Goal: Task Accomplishment & Management: Manage account settings

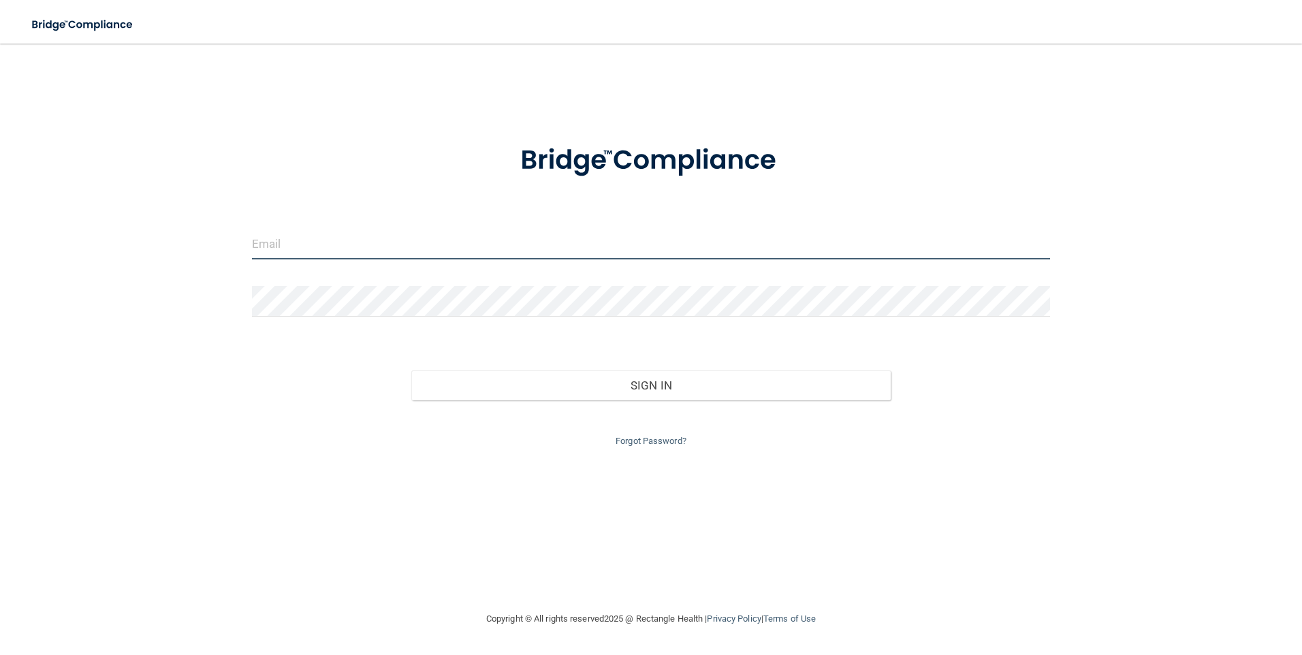
click at [329, 246] on input "email" at bounding box center [651, 244] width 799 height 31
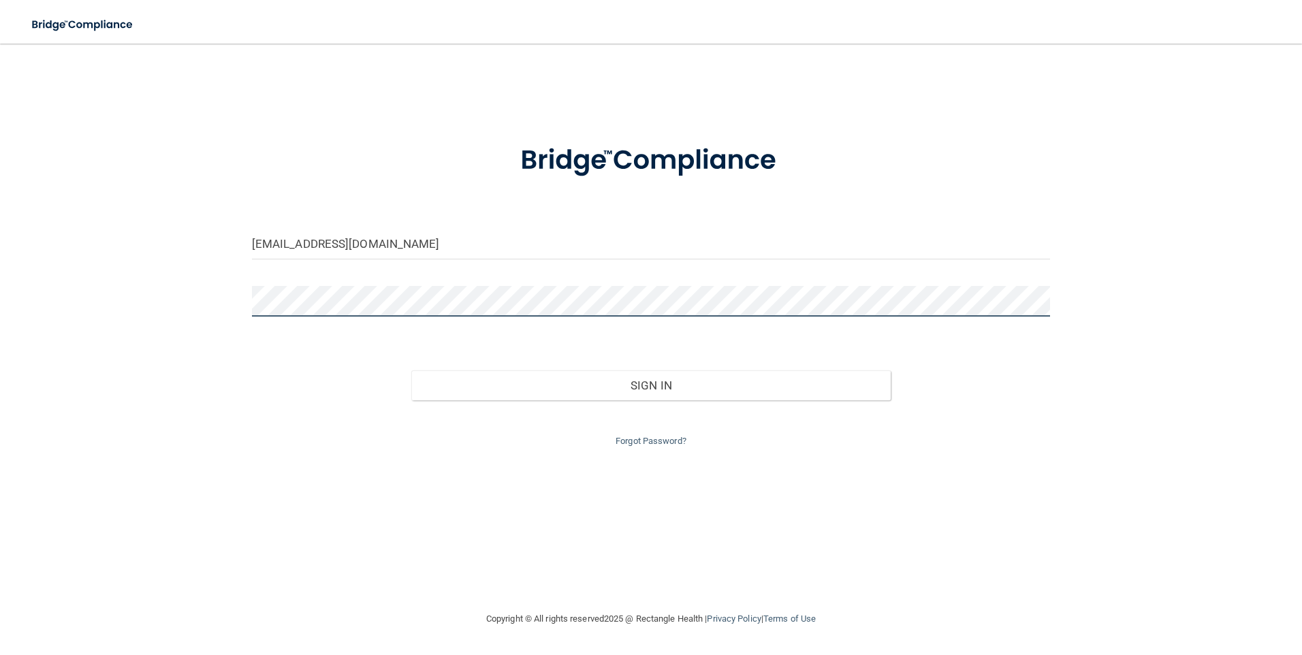
click at [411, 370] on button "Sign In" at bounding box center [650, 385] width 479 height 30
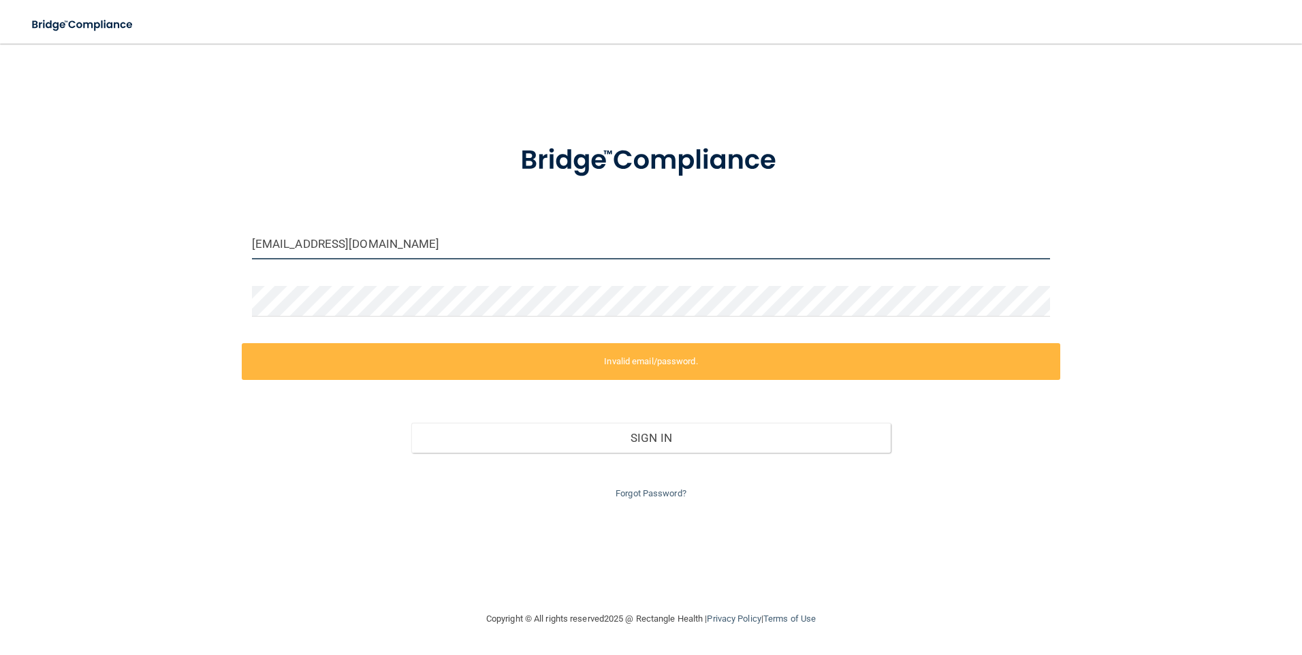
click at [545, 235] on input "[EMAIL_ADDRESS][DOMAIN_NAME]" at bounding box center [651, 244] width 799 height 31
drag, startPoint x: 544, startPoint y: 235, endPoint x: 0, endPoint y: 132, distance: 553.5
click at [0, 132] on html "Toggle navigation Manage My Enterprise Manage My Location northernplainsoms@nvc…" at bounding box center [651, 327] width 1302 height 655
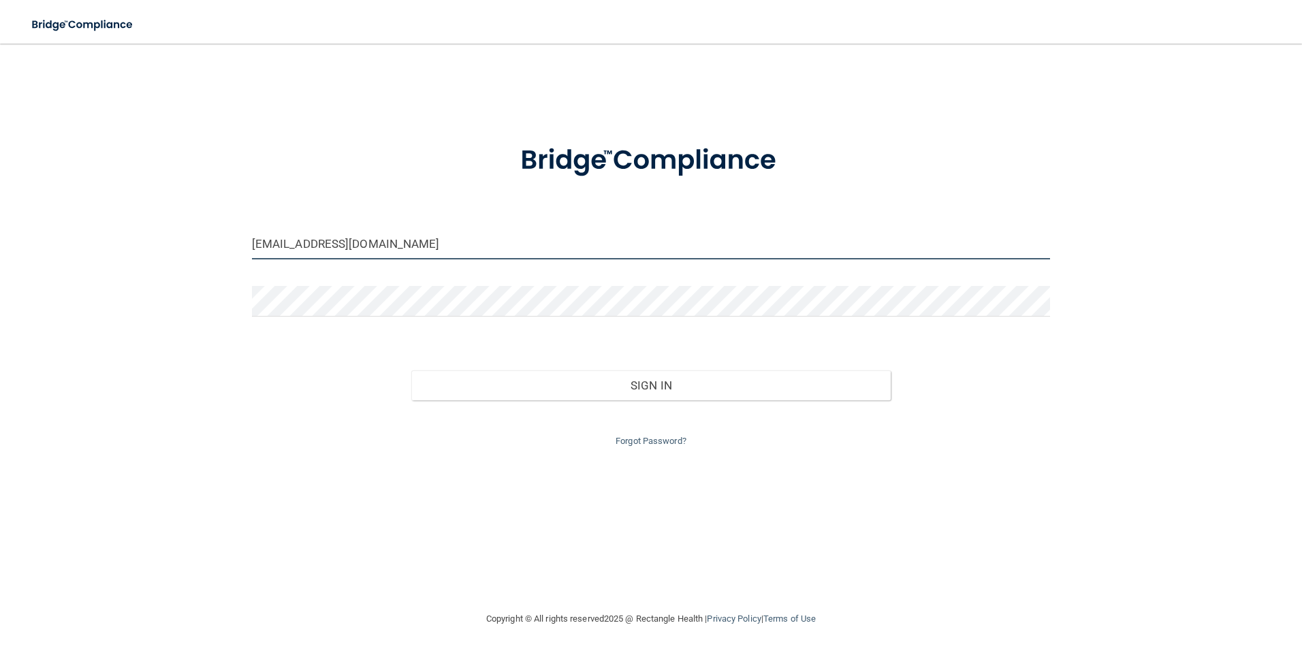
drag, startPoint x: 508, startPoint y: 252, endPoint x: 0, endPoint y: 148, distance: 518.3
click at [0, 148] on html "Toggle navigation Manage My Enterprise Manage My Location northernplainsoms@nvc…" at bounding box center [651, 327] width 1302 height 655
type input "[EMAIL_ADDRESS][DOMAIN_NAME]"
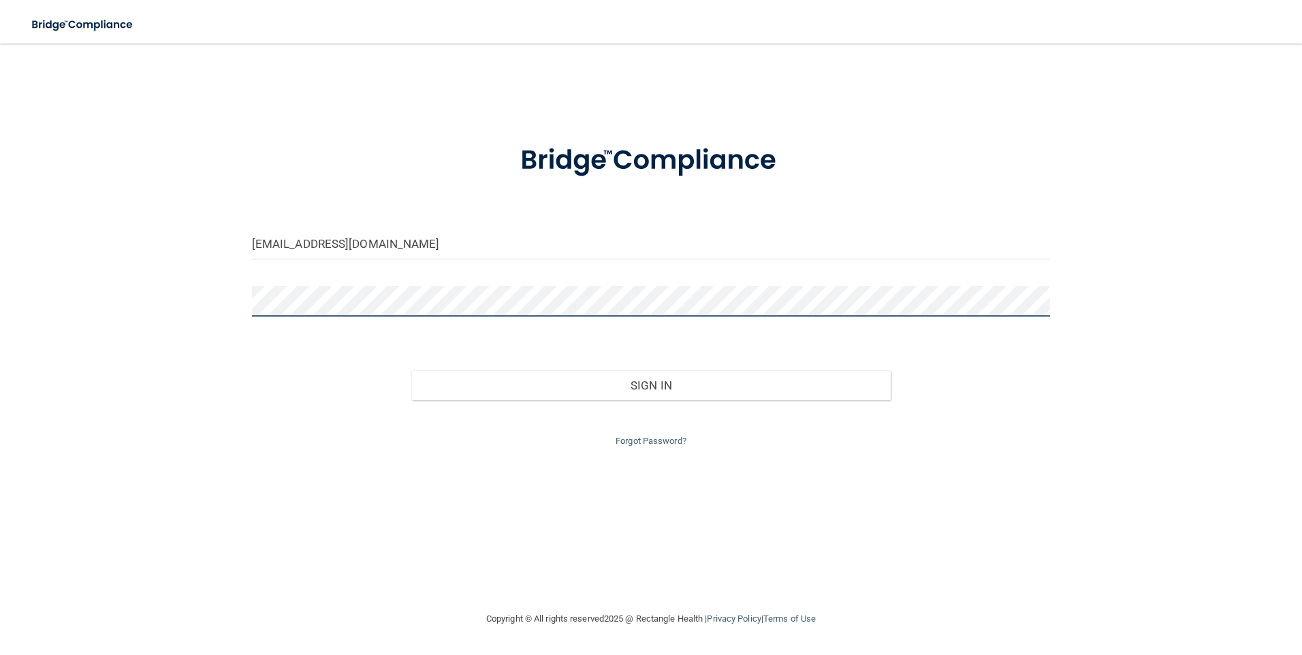
click at [411, 370] on button "Sign In" at bounding box center [650, 385] width 479 height 30
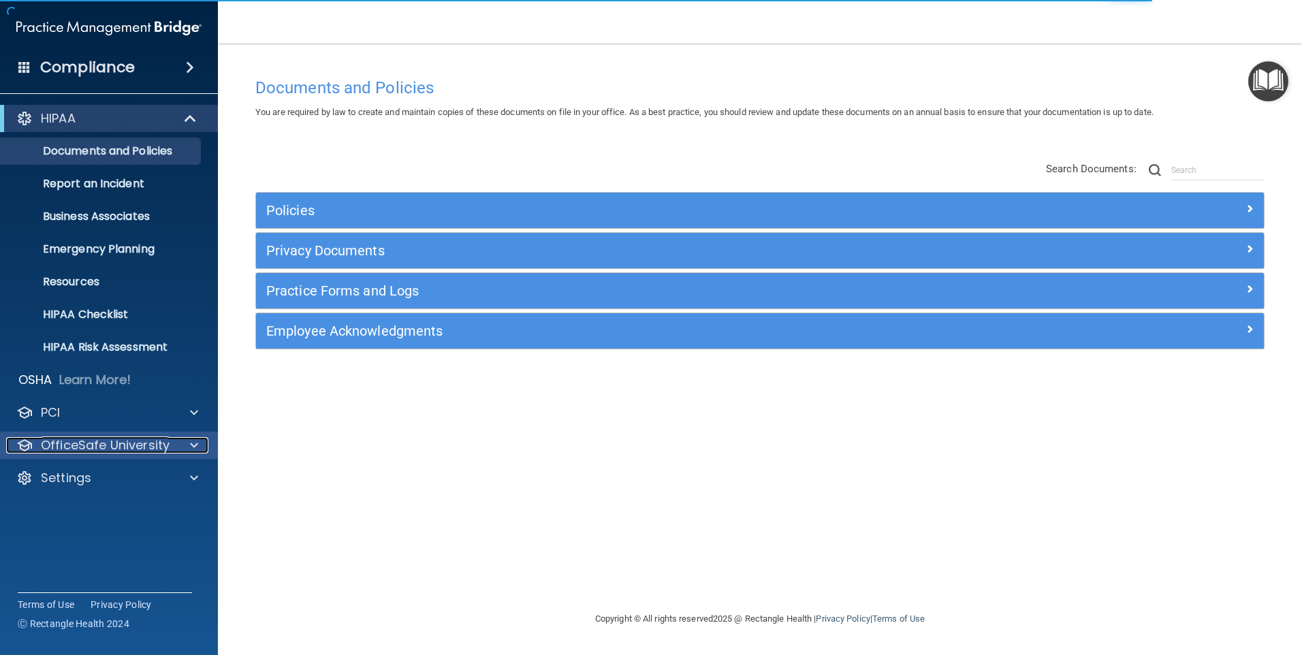
click at [132, 452] on p "OfficeSafe University" at bounding box center [105, 445] width 129 height 16
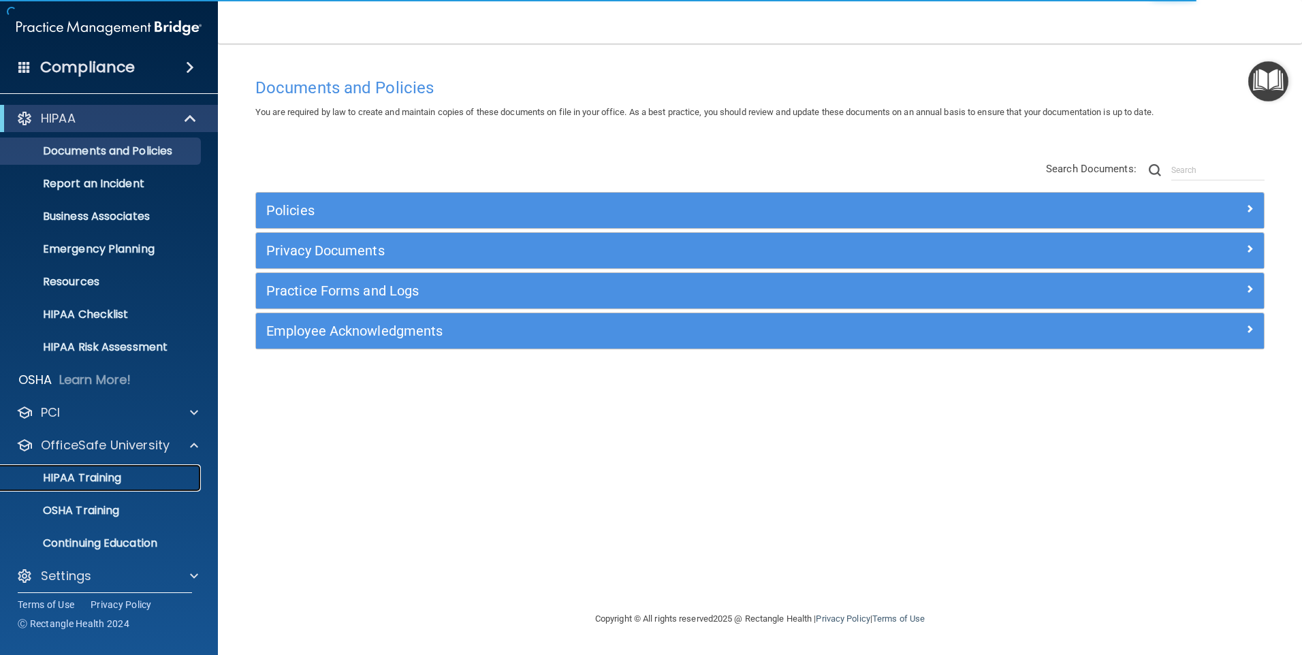
click at [112, 474] on p "HIPAA Training" at bounding box center [65, 478] width 112 height 14
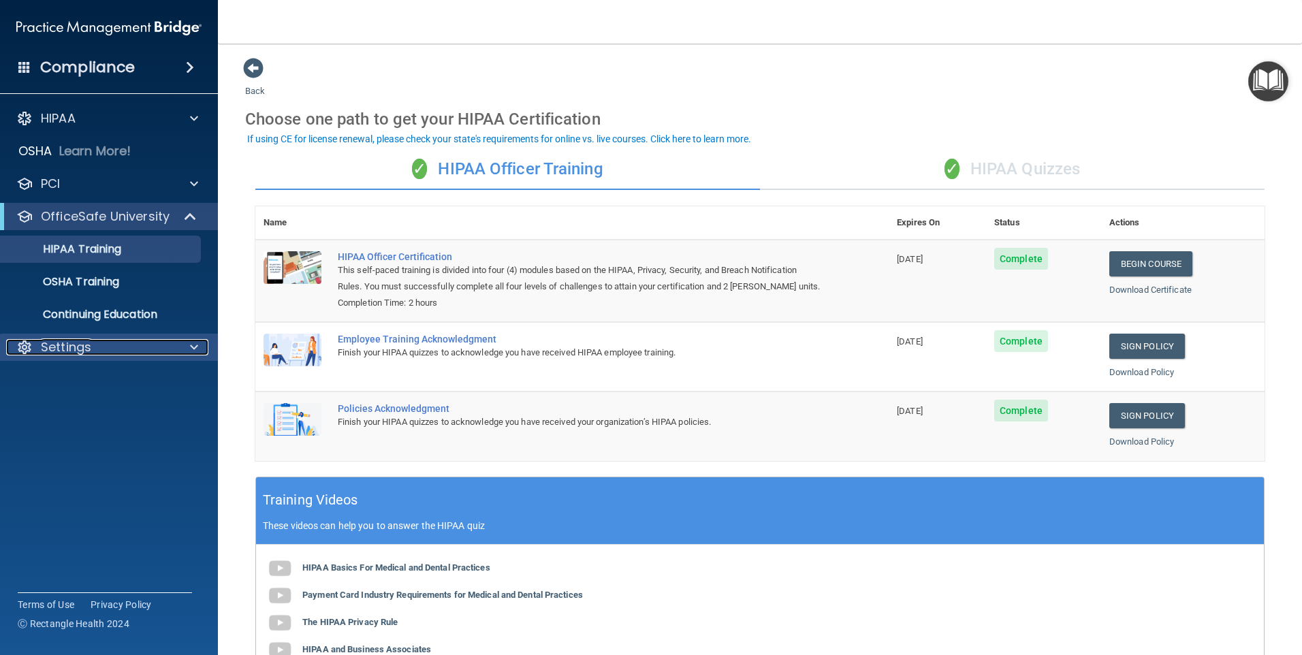
click at [94, 350] on div "Settings" at bounding box center [90, 347] width 169 height 16
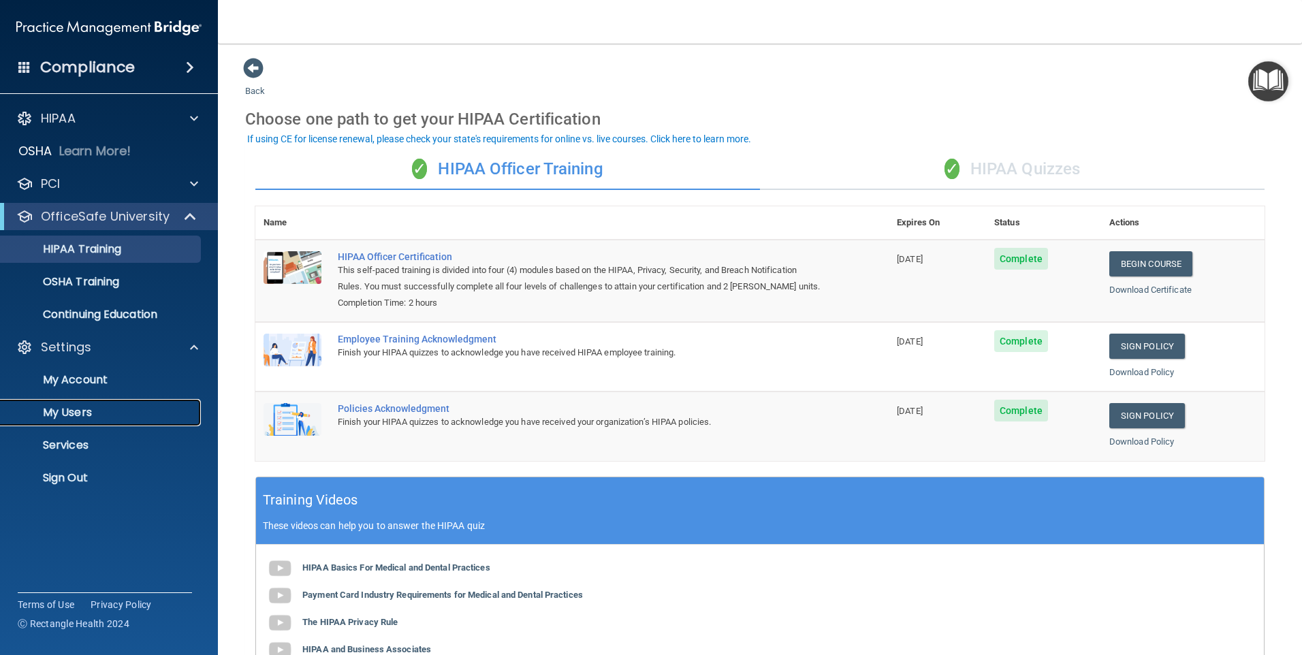
click at [84, 404] on link "My Users" at bounding box center [93, 412] width 214 height 27
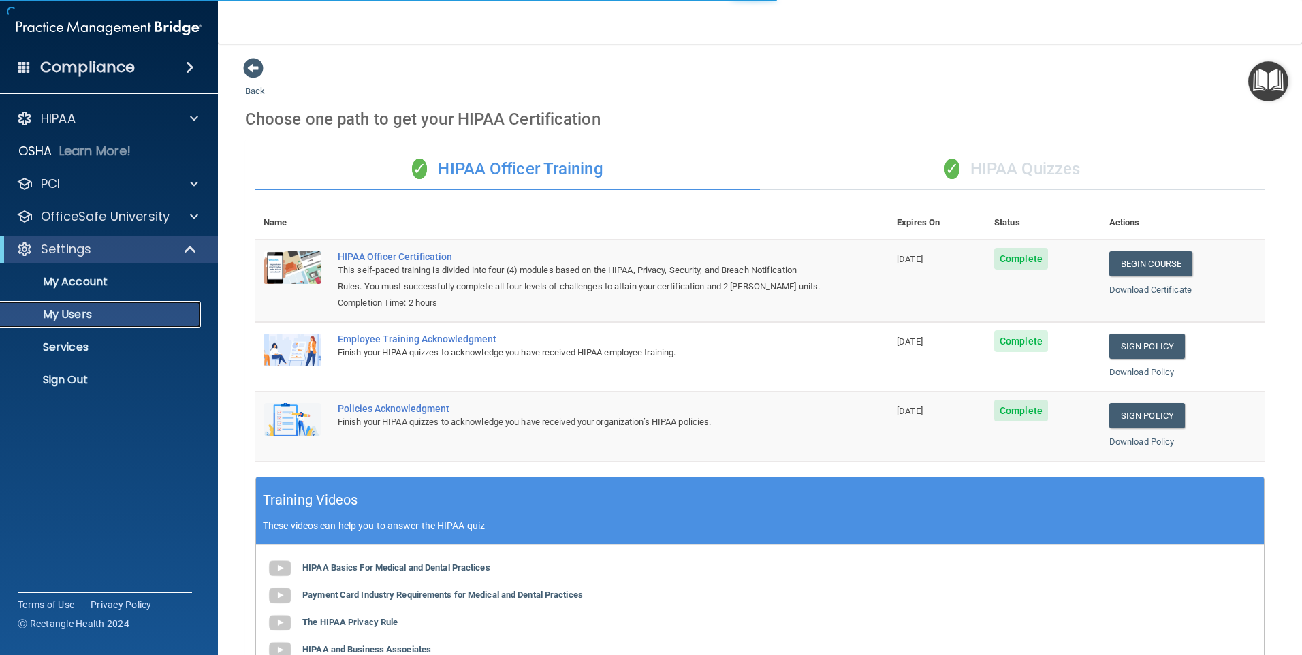
select select "20"
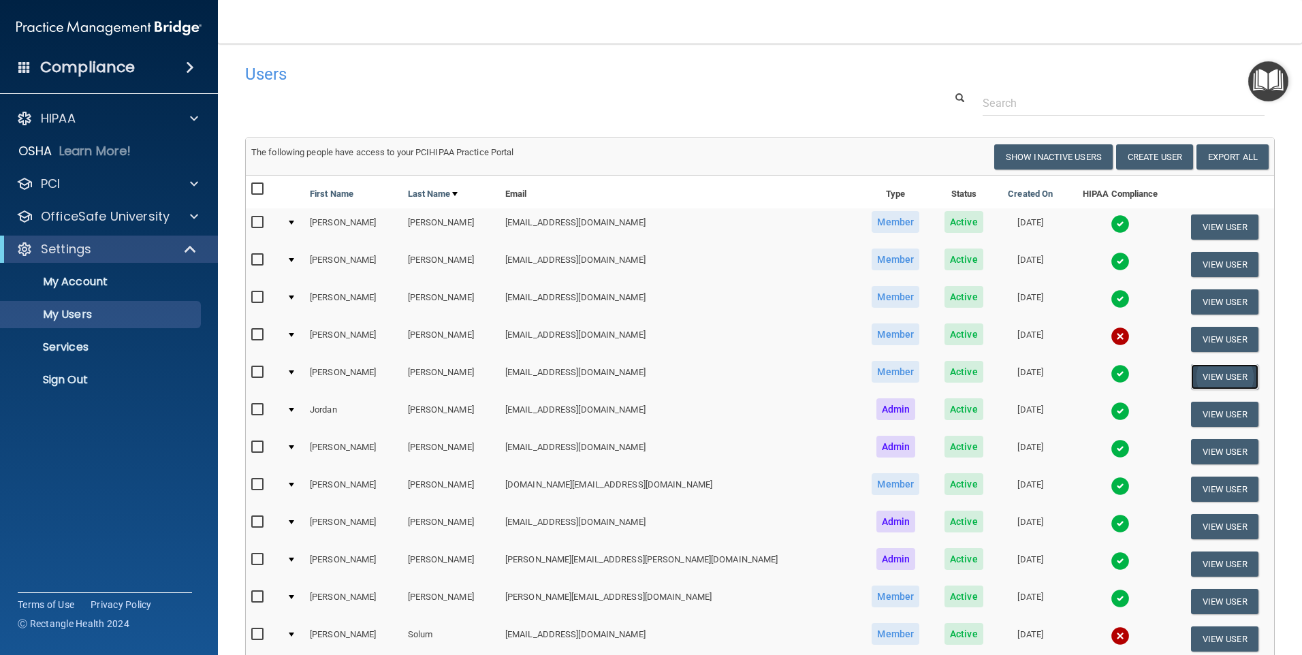
click at [1191, 378] on button "View User" at bounding box center [1224, 376] width 67 height 25
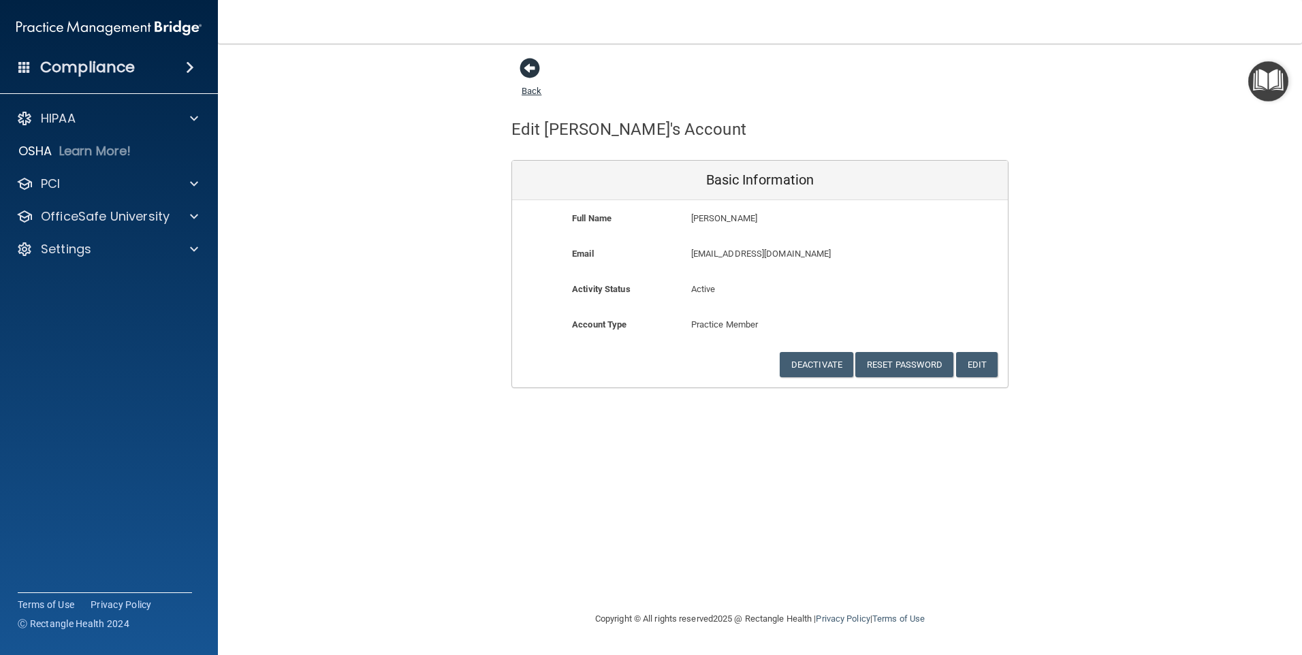
click at [525, 76] on span at bounding box center [529, 68] width 20 height 20
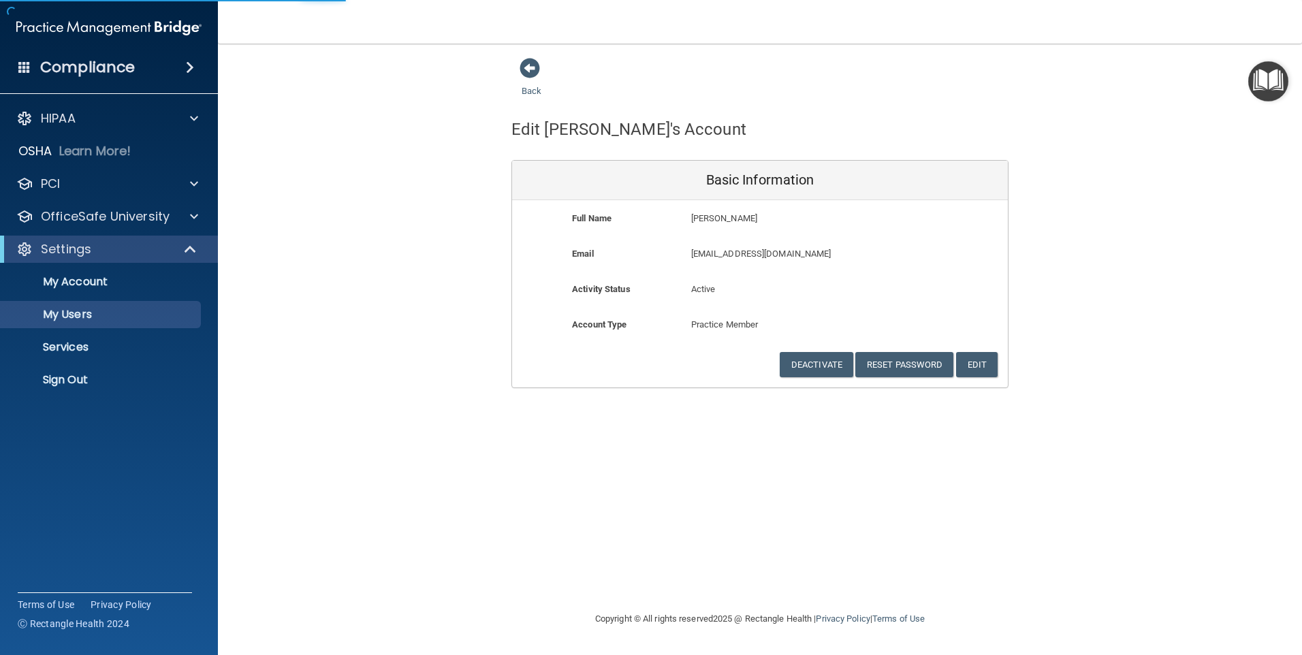
select select "20"
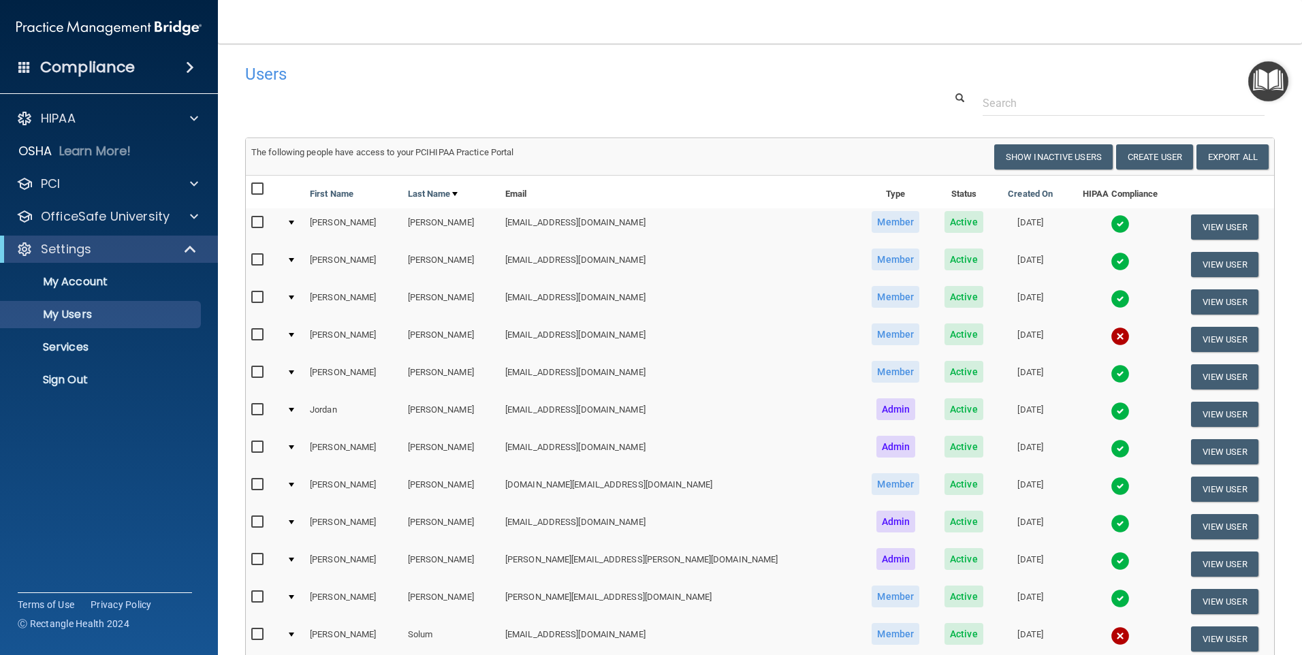
click at [944, 375] on span "Active" at bounding box center [963, 372] width 39 height 22
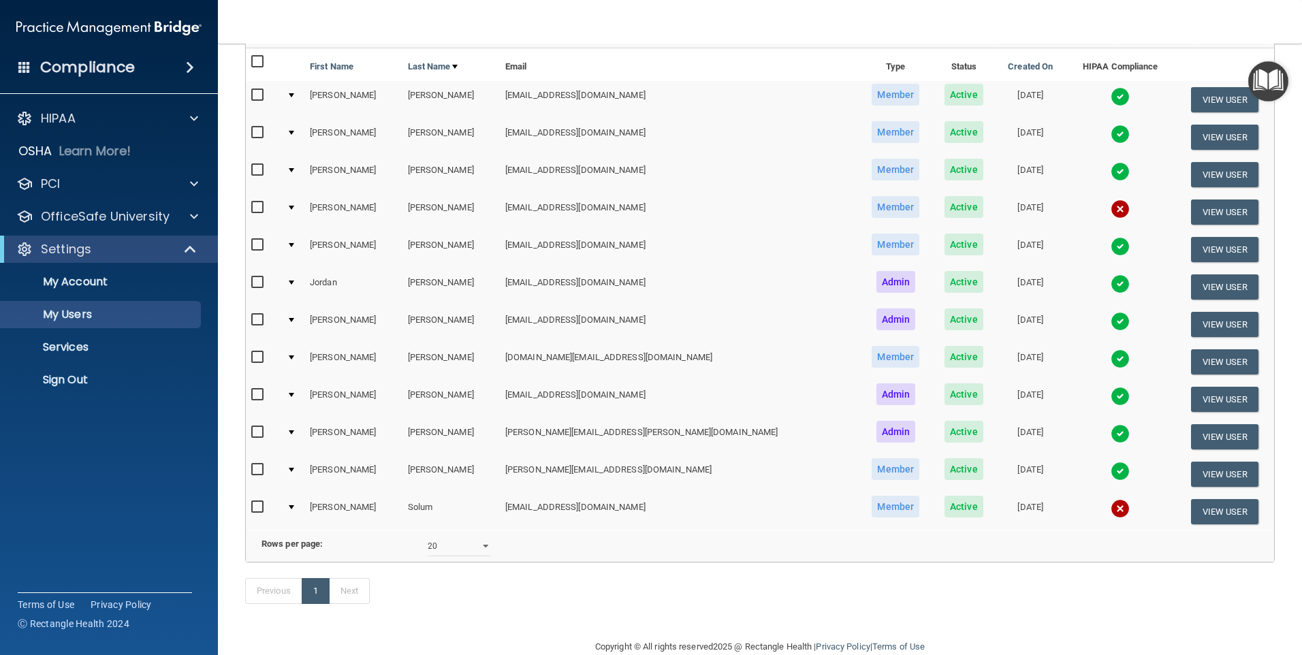
scroll to position [136, 0]
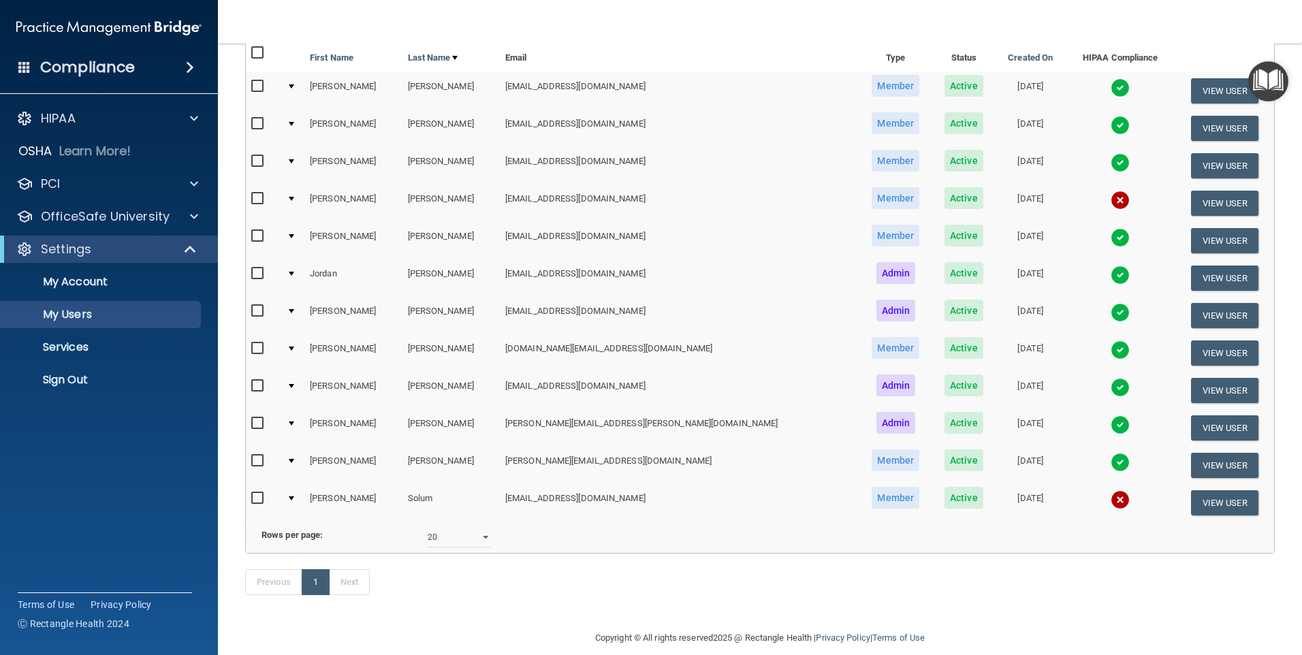
click at [294, 161] on div at bounding box center [291, 161] width 5 height 4
click at [302, 158] on td at bounding box center [292, 165] width 23 height 37
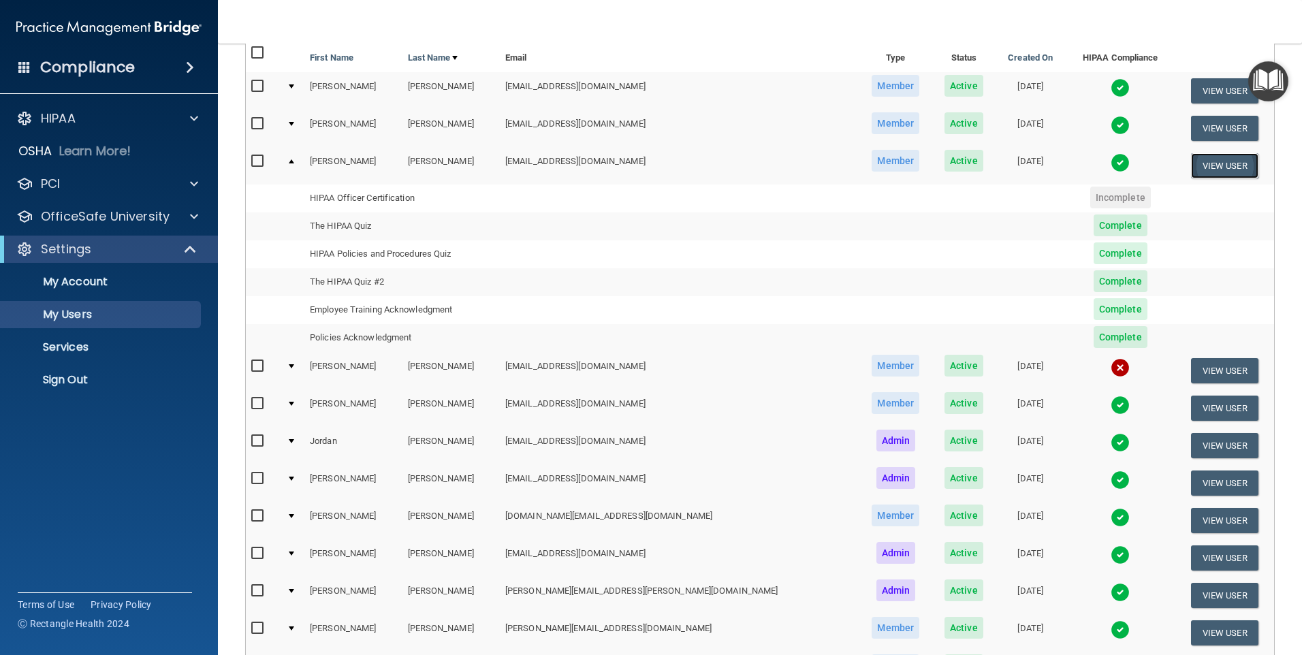
click at [1216, 178] on button "View User" at bounding box center [1224, 165] width 67 height 25
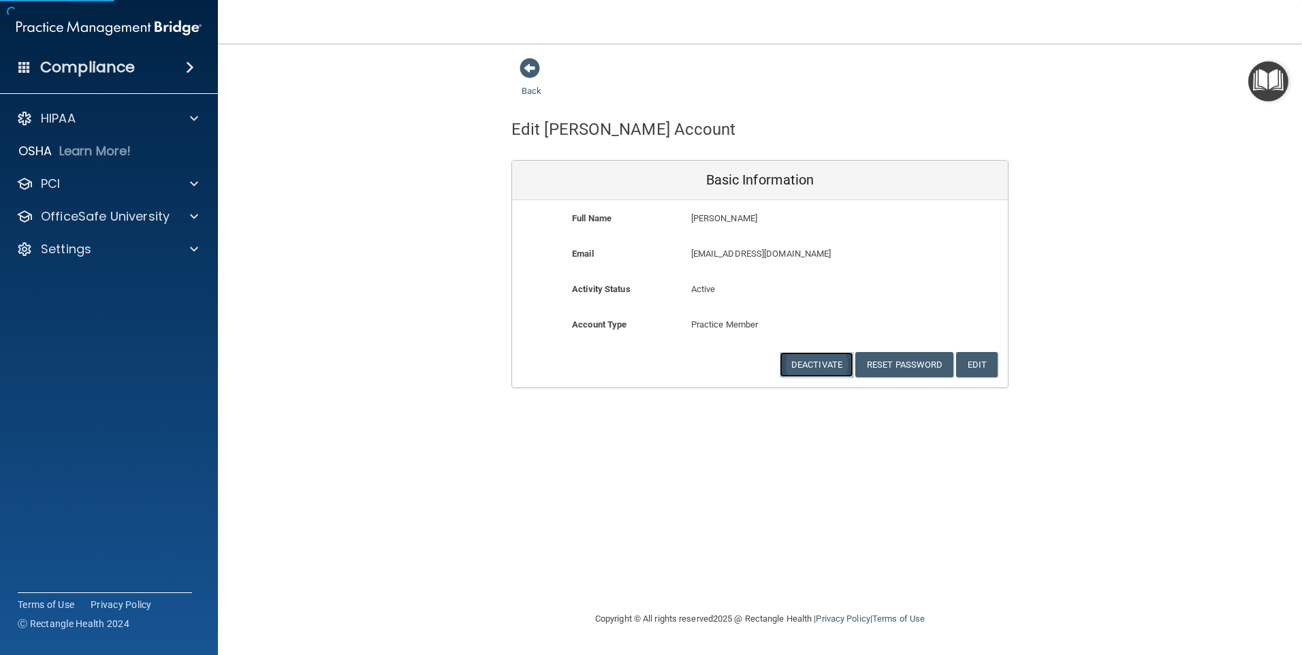
click at [807, 361] on button "Deactivate" at bounding box center [816, 364] width 74 height 25
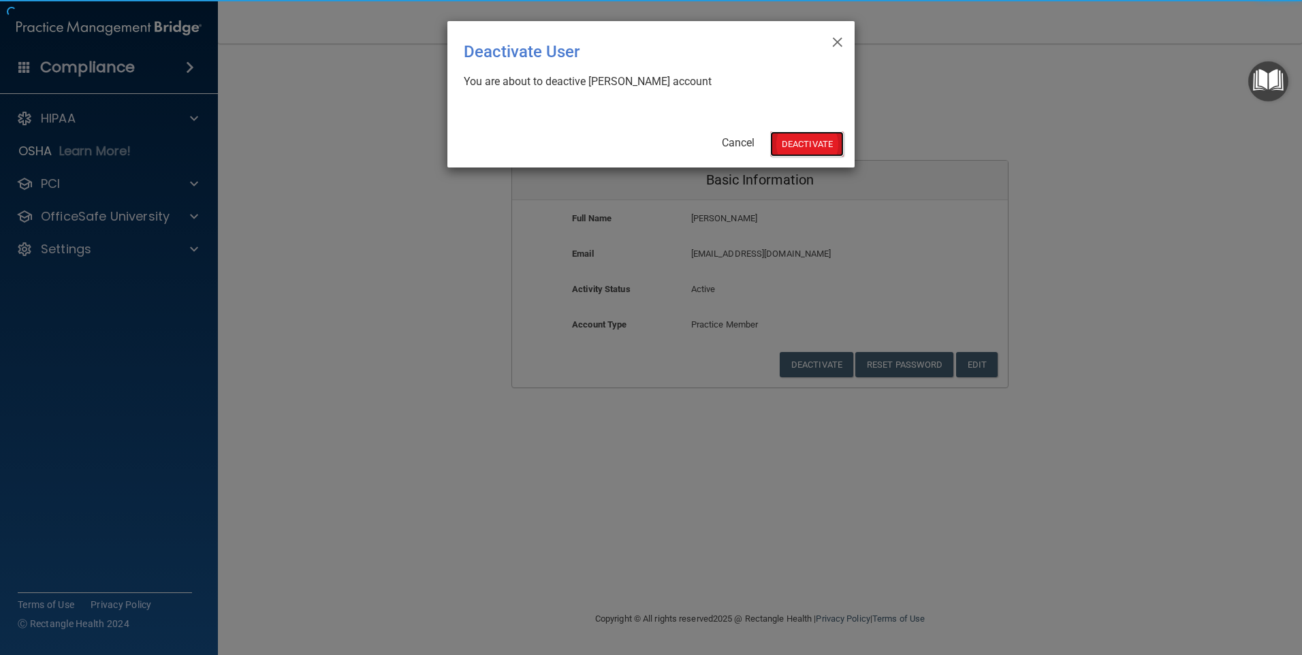
click at [813, 144] on button "Deactivate" at bounding box center [807, 143] width 74 height 25
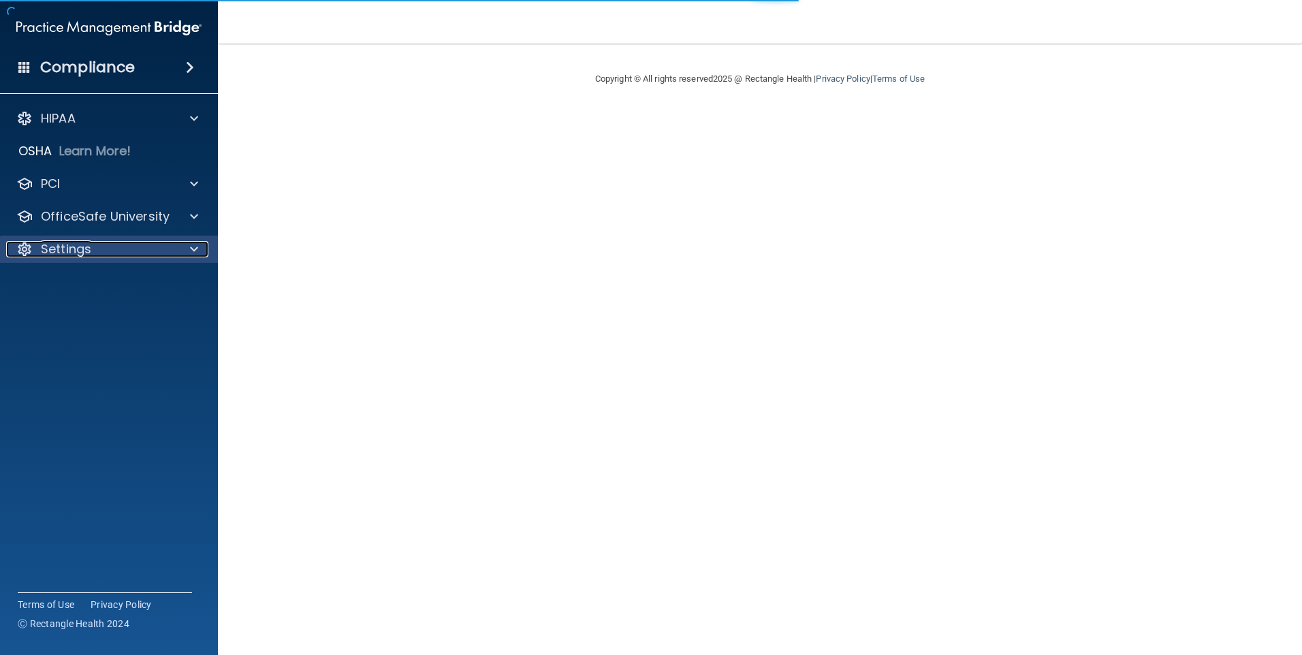
click at [61, 252] on p "Settings" at bounding box center [66, 249] width 50 height 16
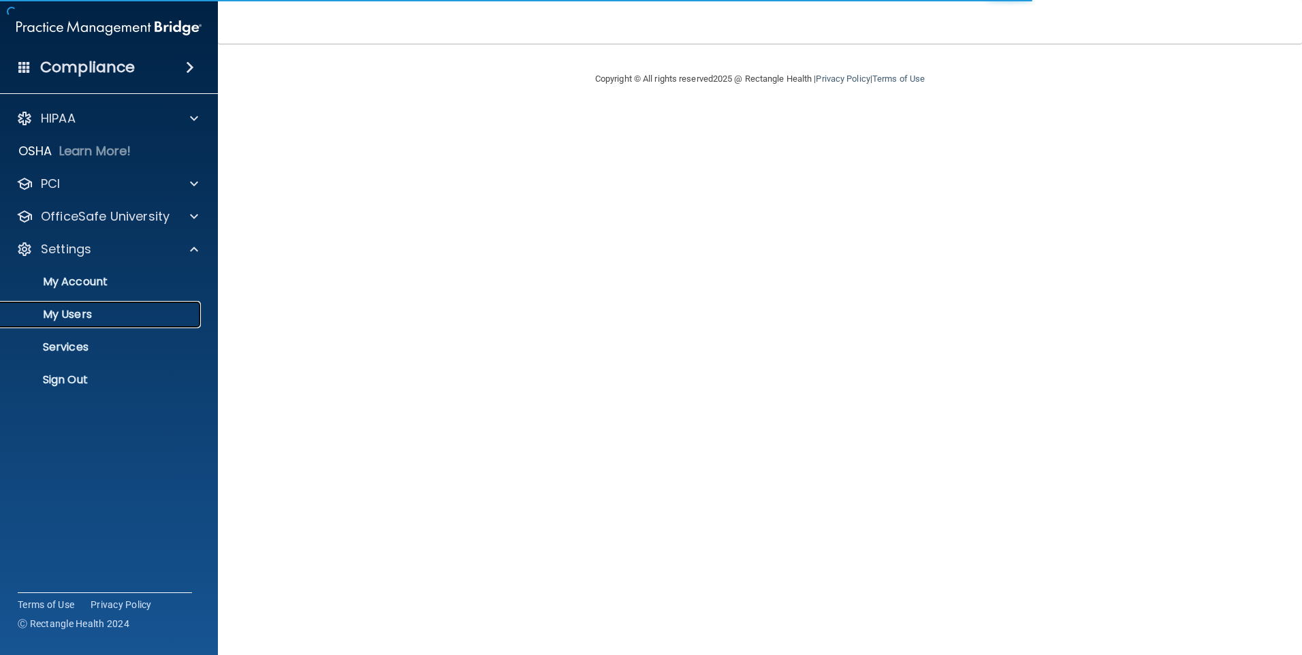
click at [72, 318] on p "My Users" at bounding box center [102, 315] width 186 height 14
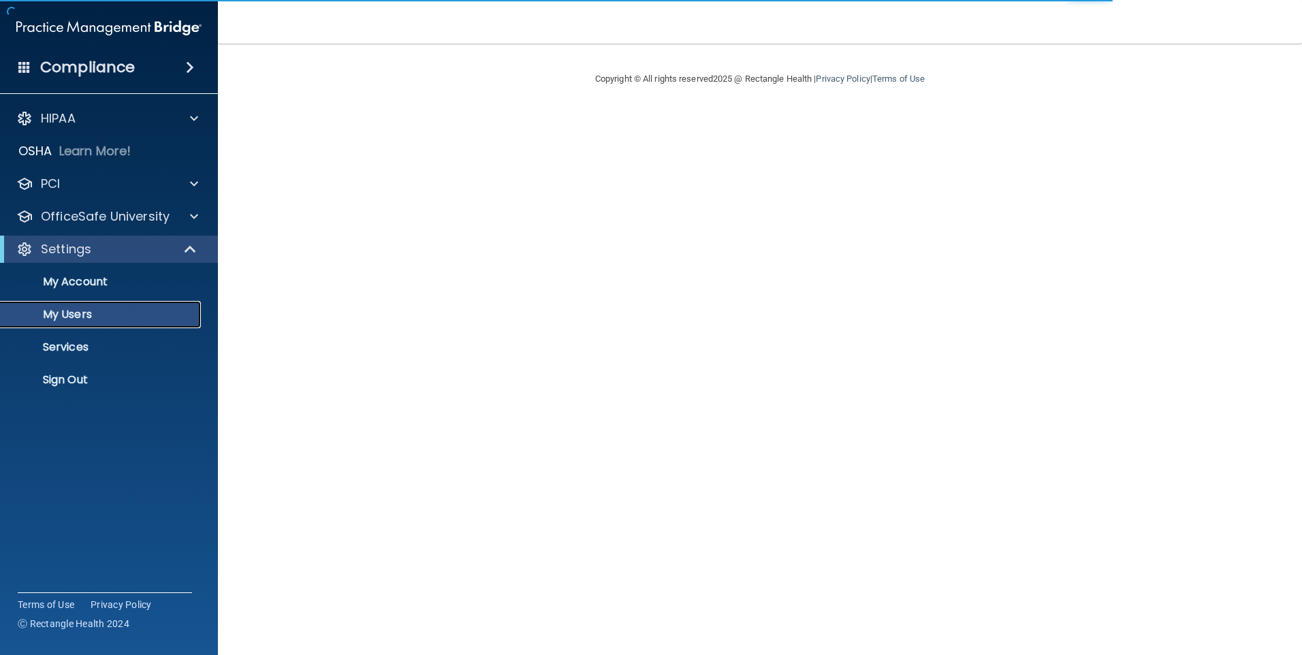
select select "20"
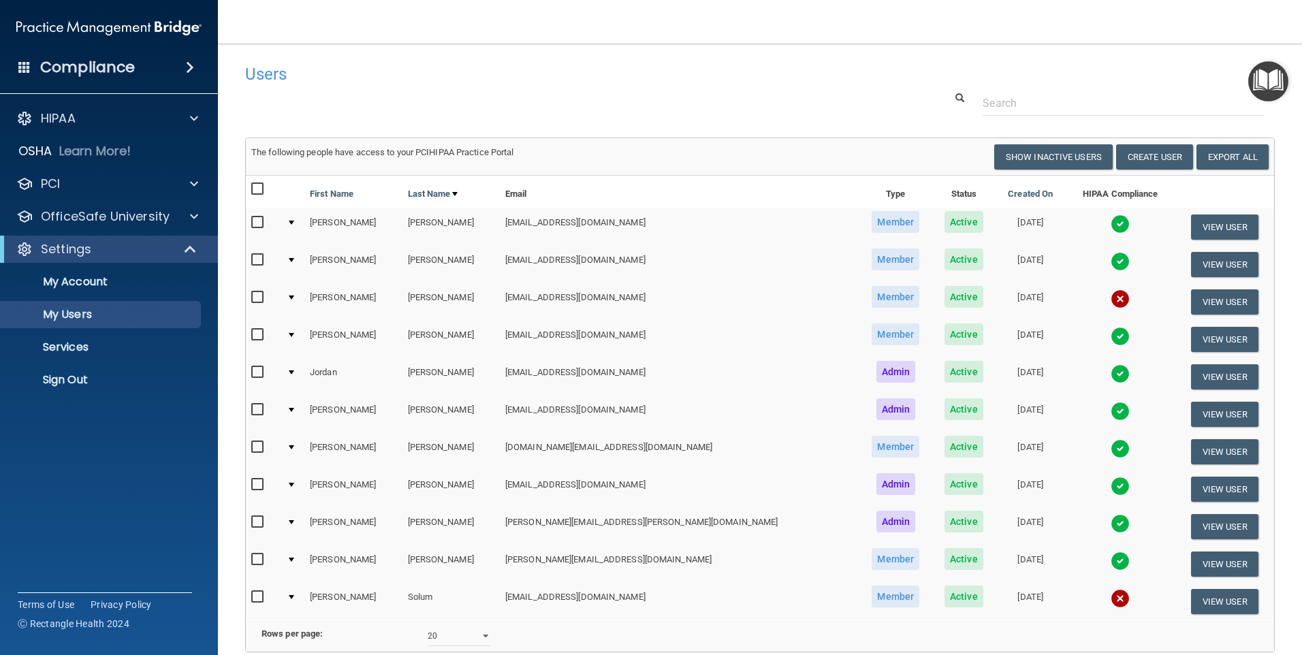
click at [294, 334] on div at bounding box center [291, 335] width 5 height 4
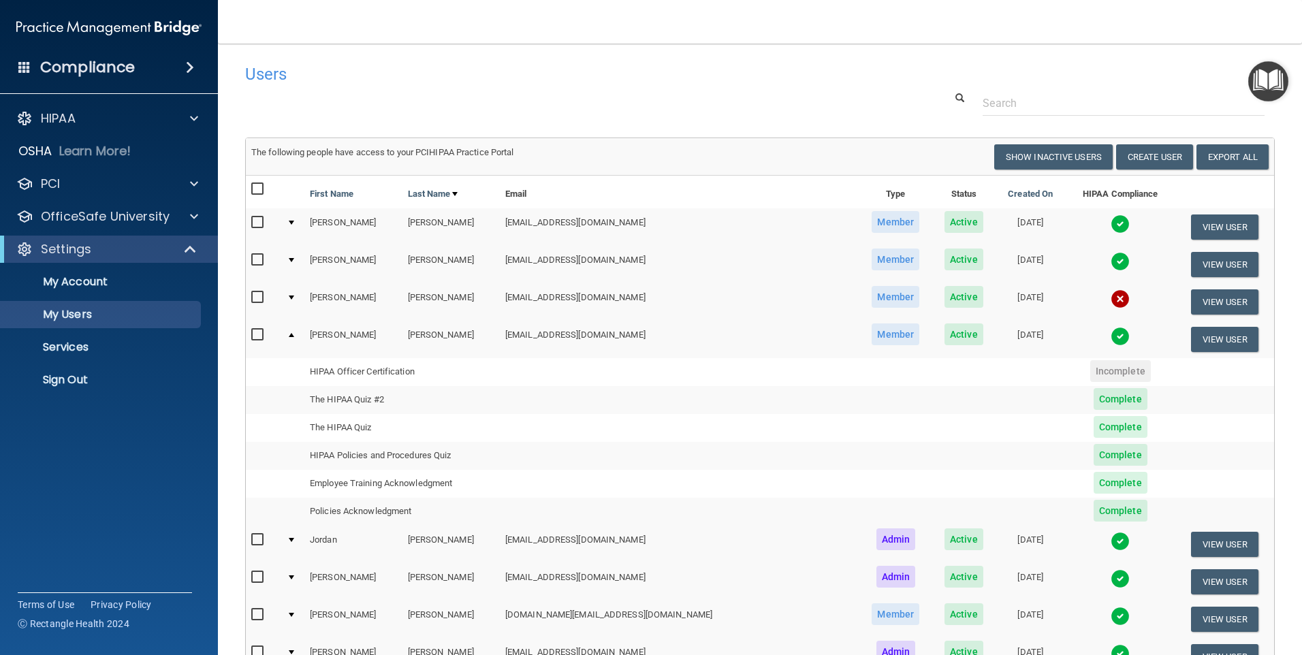
click at [294, 225] on div at bounding box center [291, 223] width 5 height 4
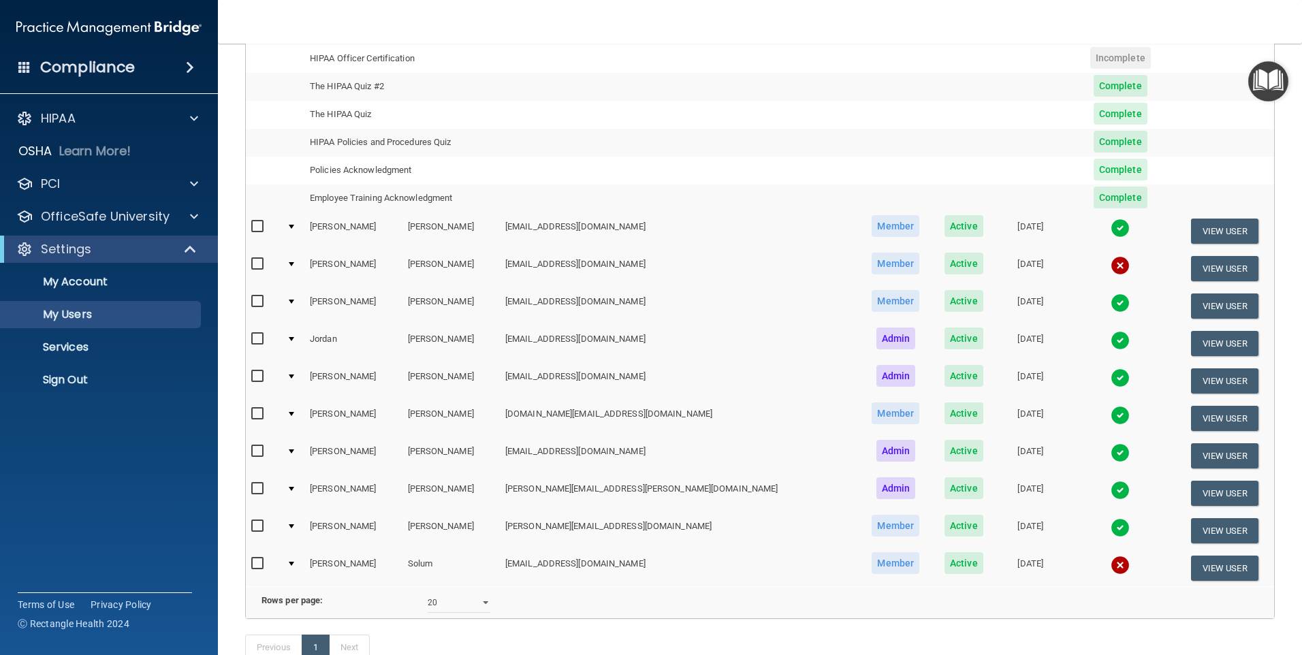
scroll to position [204, 0]
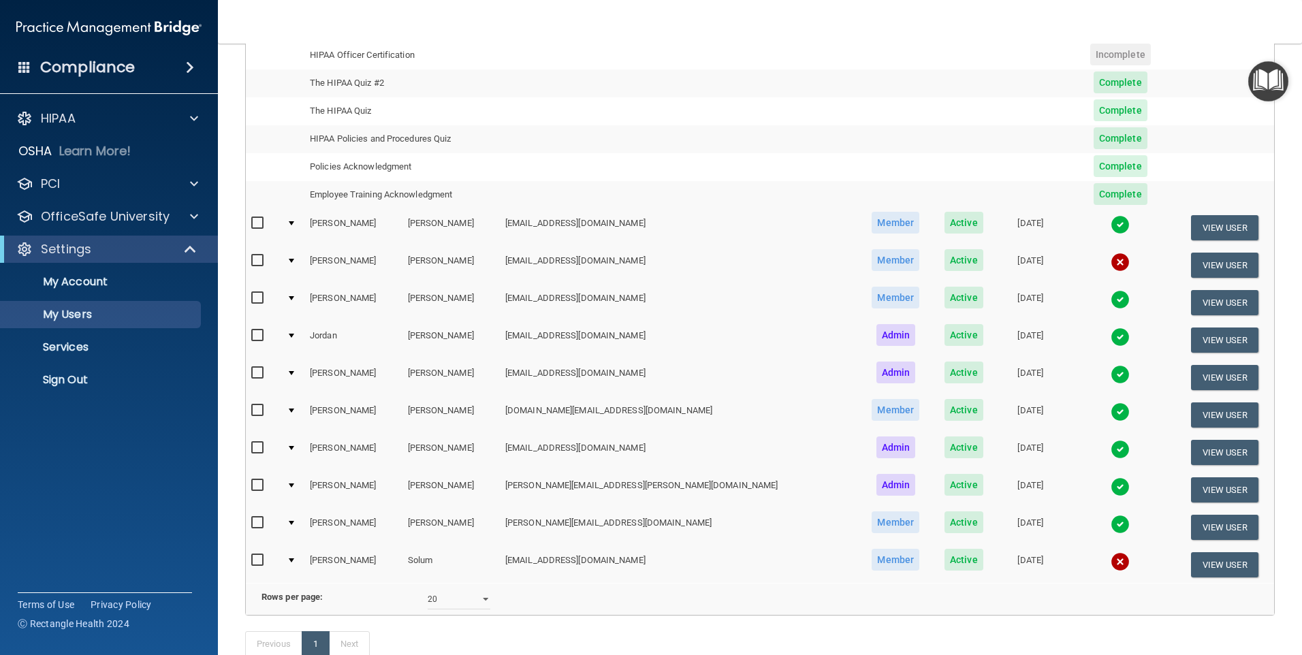
click at [1110, 263] on img at bounding box center [1119, 262] width 19 height 19
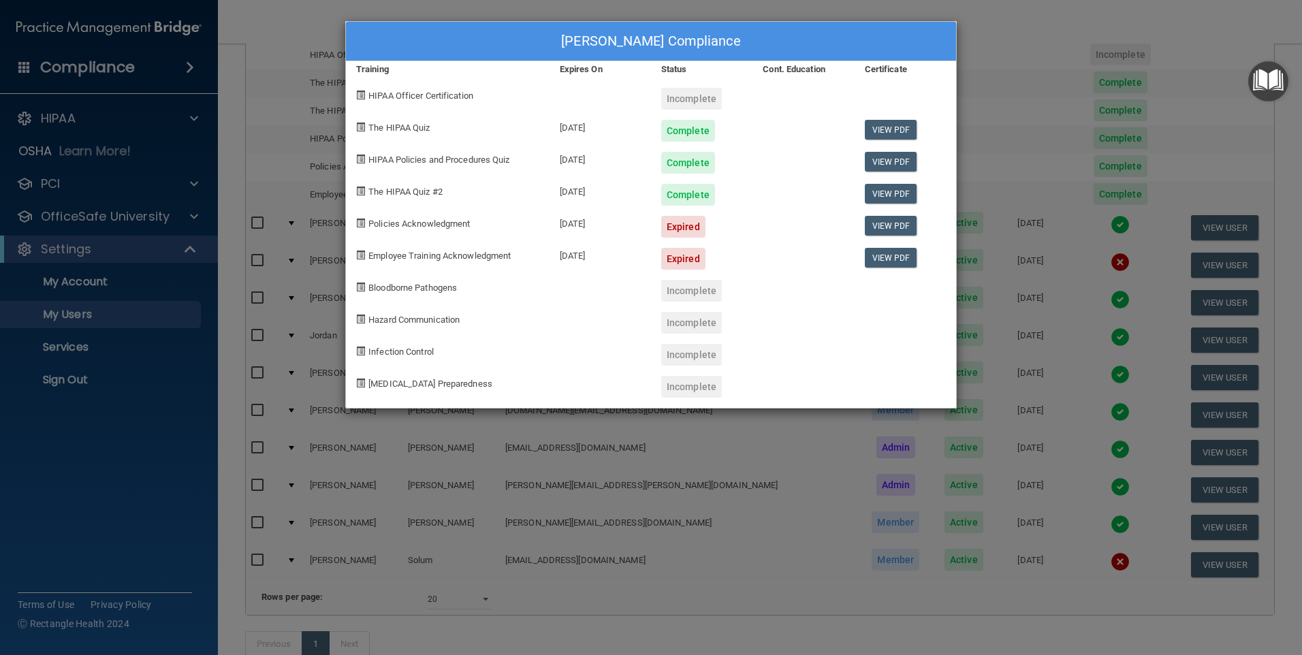
click at [1015, 26] on div "[PERSON_NAME] Compliance Training Expires On Status Cont. Education Certificate…" at bounding box center [651, 327] width 1302 height 655
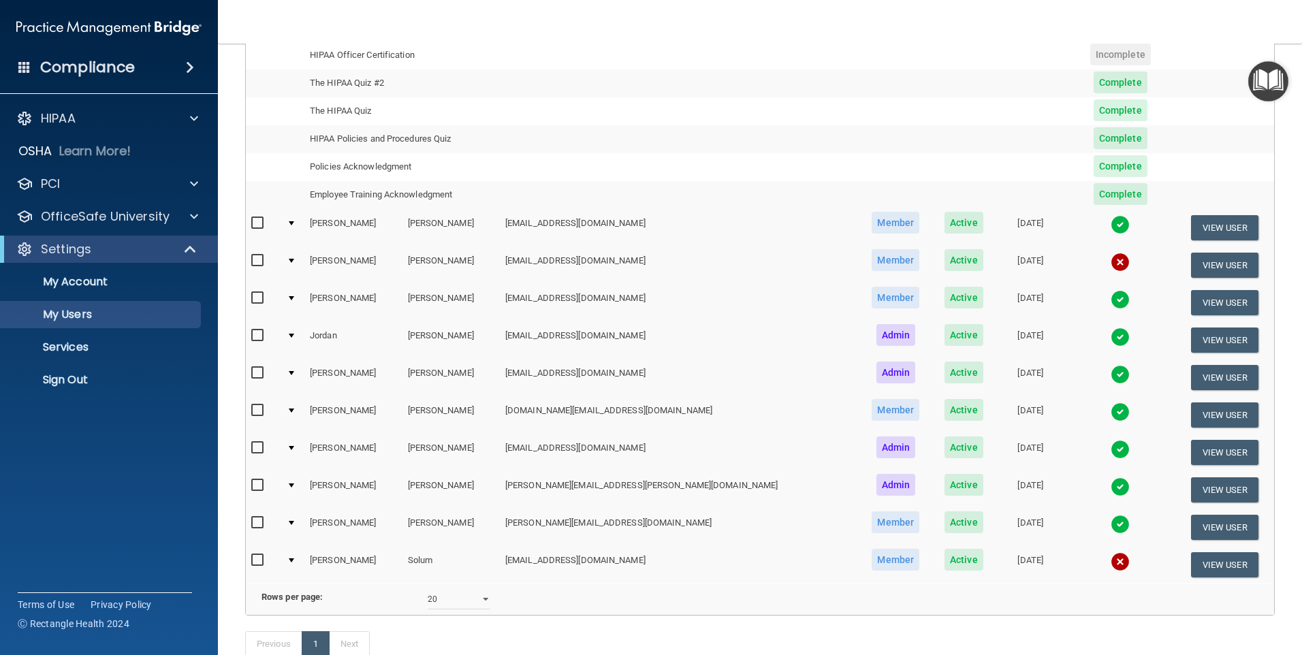
click at [944, 260] on span "Active" at bounding box center [963, 260] width 39 height 22
click at [871, 263] on span "Member" at bounding box center [895, 260] width 48 height 22
click at [1110, 263] on img at bounding box center [1119, 262] width 19 height 19
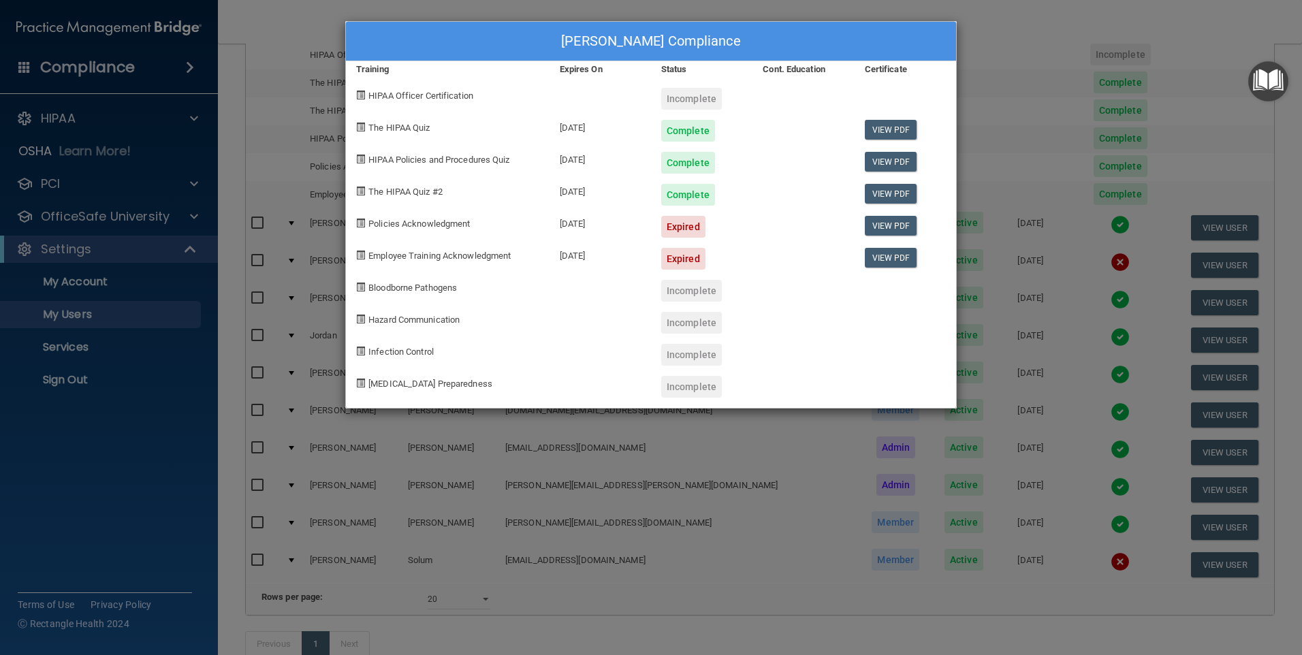
click at [1019, 37] on div "[PERSON_NAME] Compliance Training Expires On Status Cont. Education Certificate…" at bounding box center [651, 327] width 1302 height 655
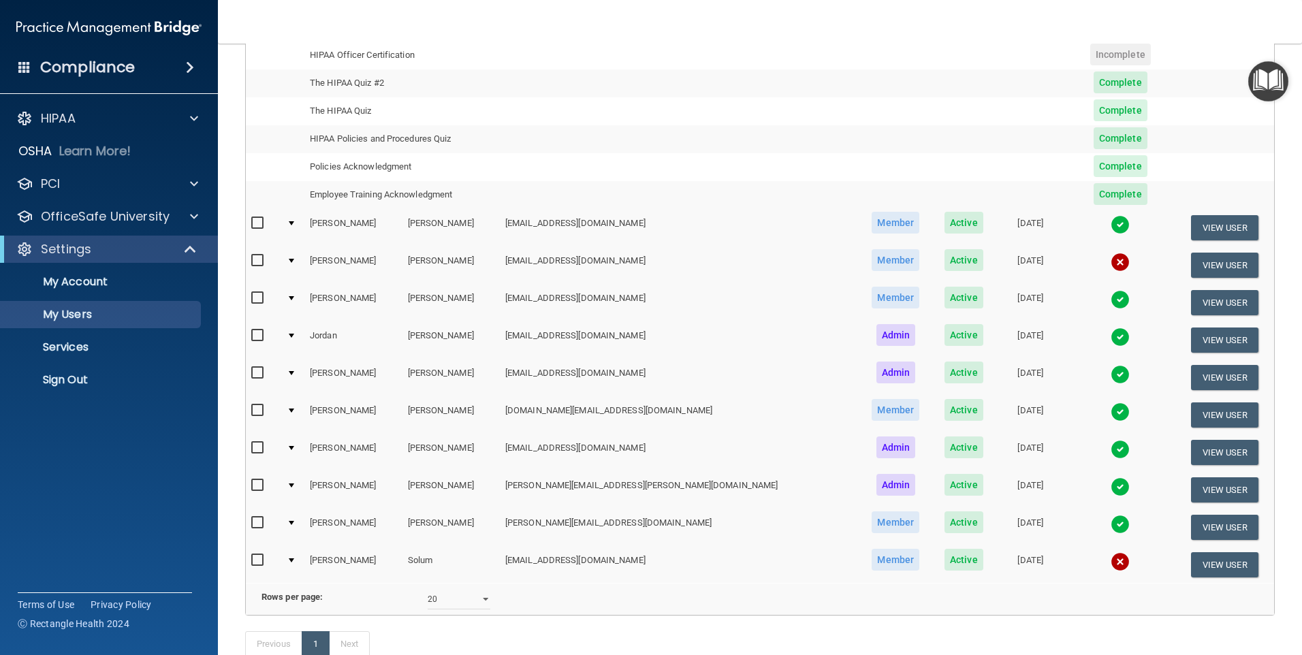
click at [1110, 225] on img at bounding box center [1119, 224] width 19 height 19
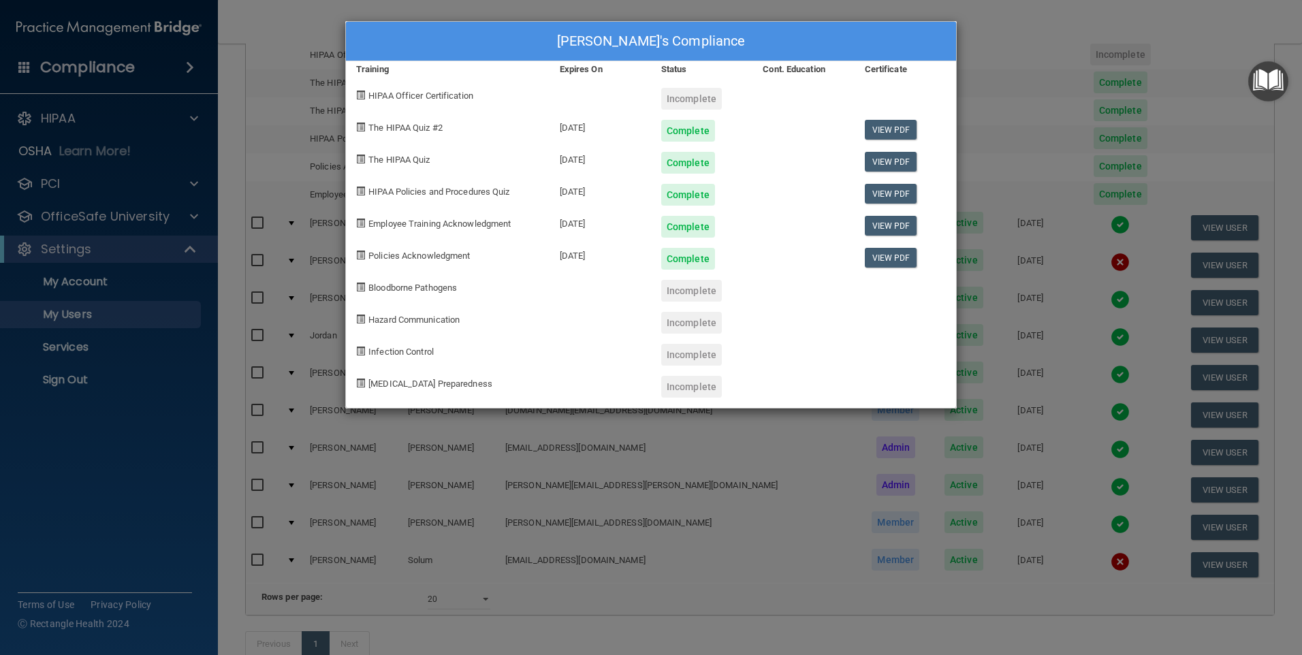
click at [1010, 44] on div "[PERSON_NAME]'s Compliance Training Expires On Status Cont. Education Certifica…" at bounding box center [651, 327] width 1302 height 655
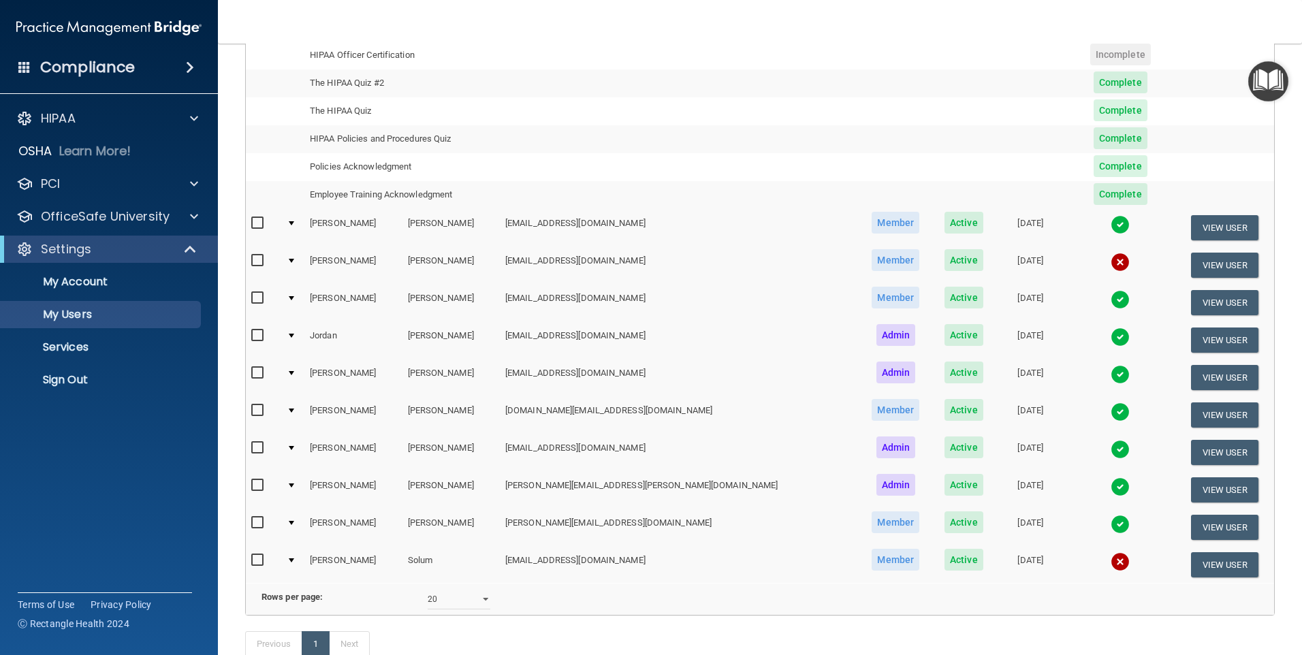
click at [1110, 303] on img at bounding box center [1119, 299] width 19 height 19
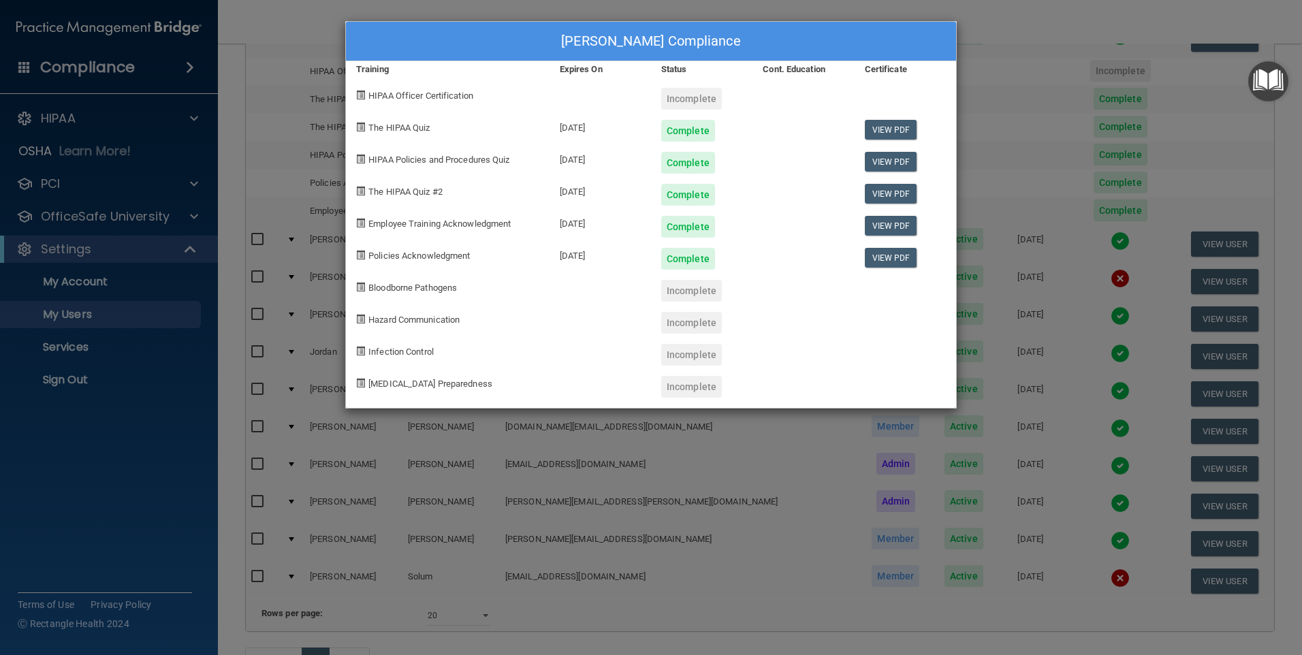
click at [997, 80] on div "[PERSON_NAME] Compliance Training Expires On Status Cont. Education Certificate…" at bounding box center [651, 327] width 1302 height 655
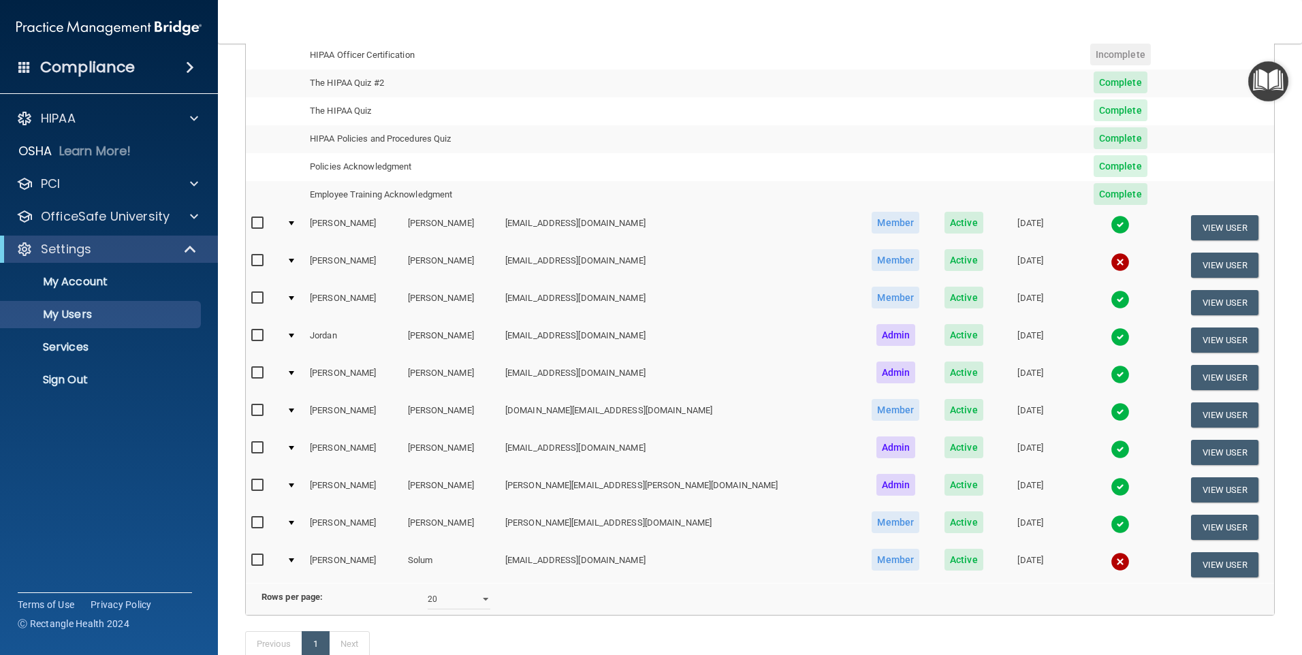
click at [1110, 380] on img at bounding box center [1119, 374] width 19 height 19
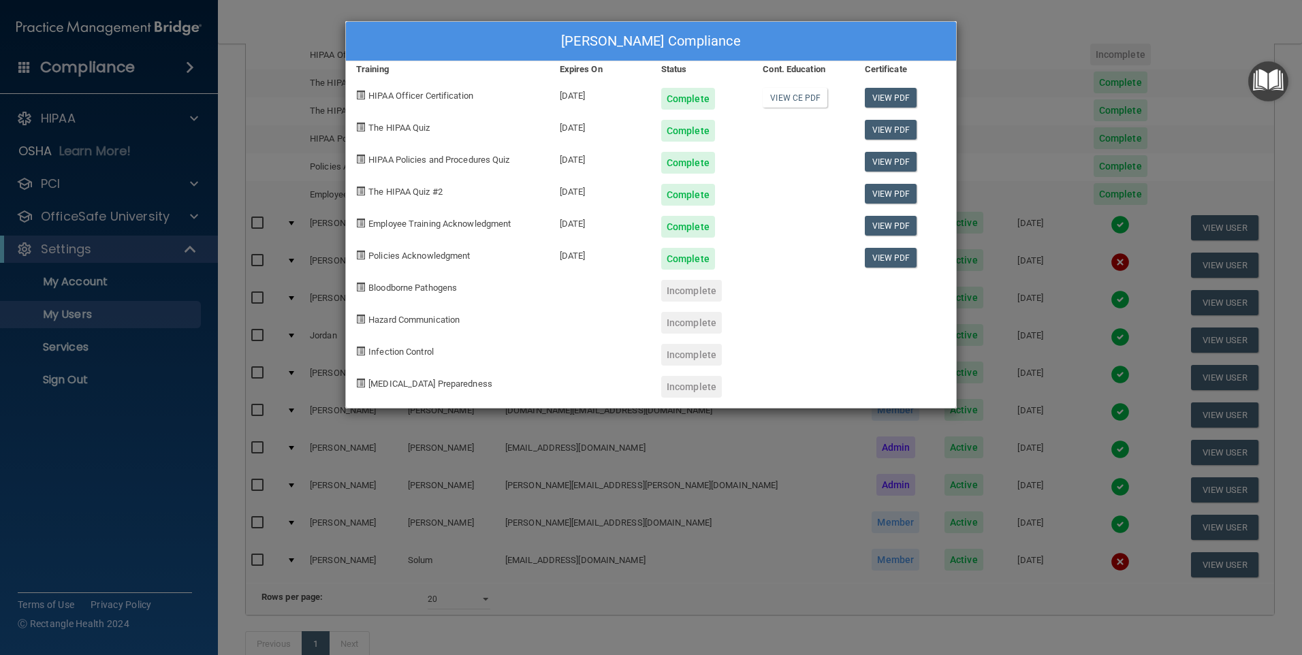
click at [1013, 449] on div "[PERSON_NAME] Compliance Training Expires On Status Cont. Education Certificate…" at bounding box center [651, 327] width 1302 height 655
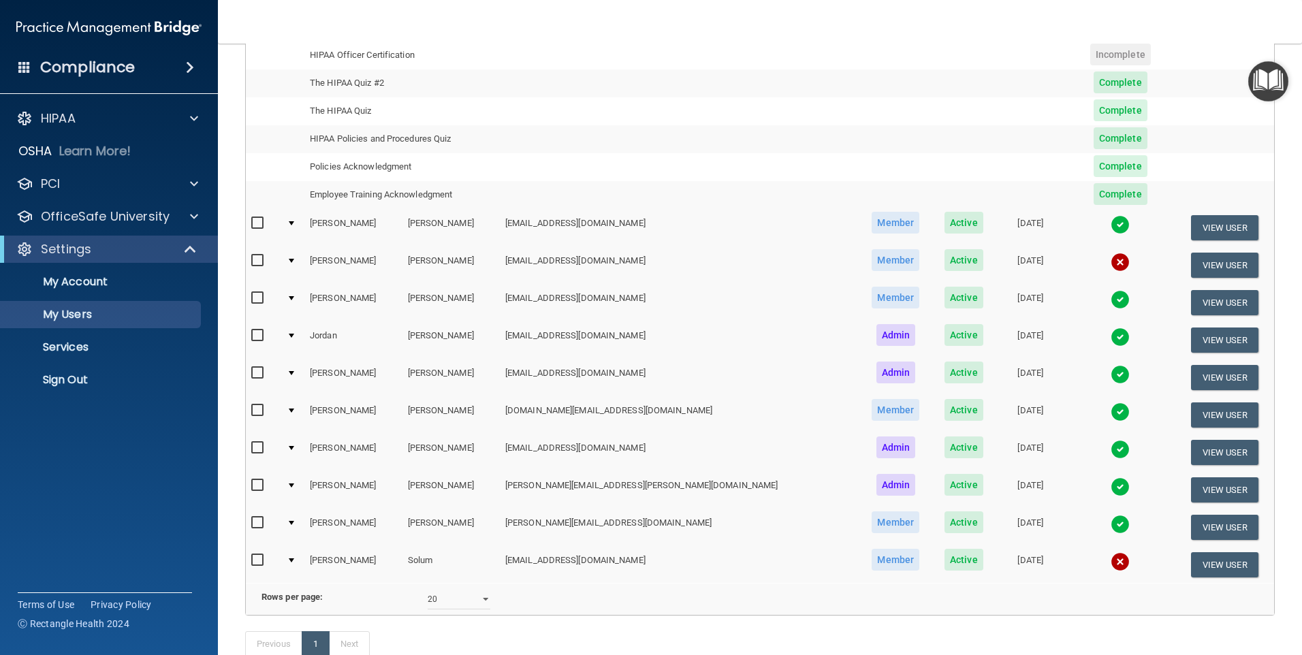
click at [1110, 488] on img at bounding box center [1119, 486] width 19 height 19
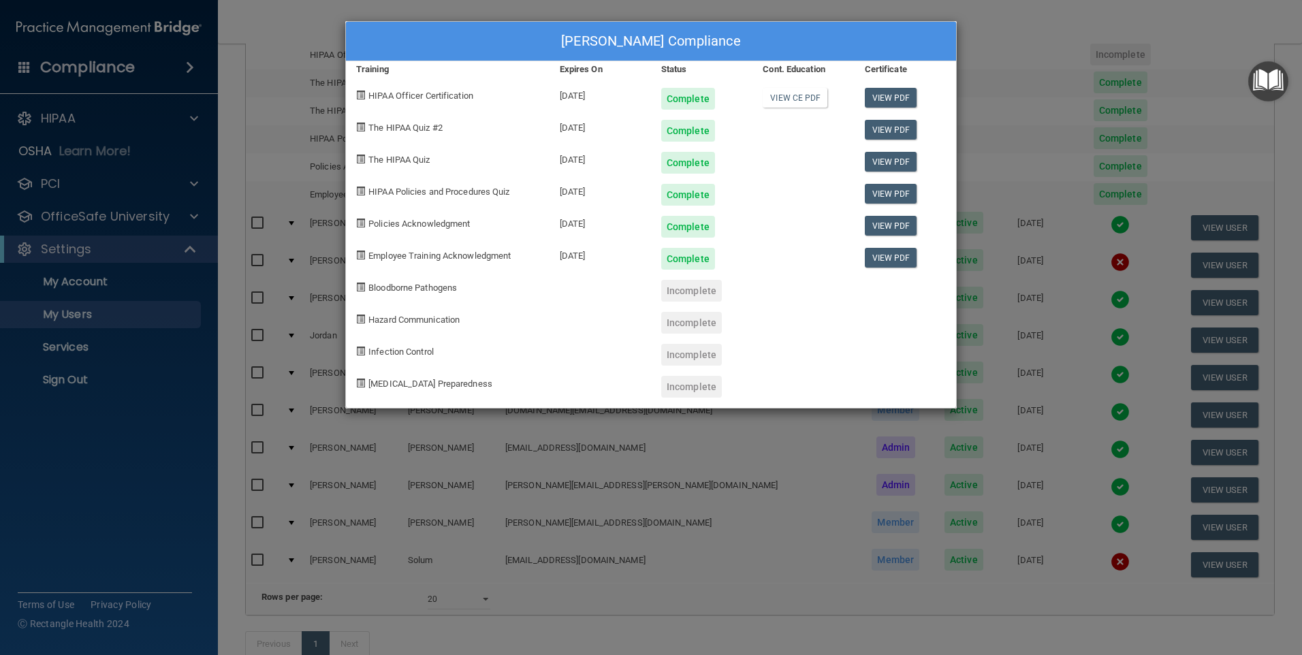
click at [709, 502] on div "[PERSON_NAME] Compliance Training Expires On Status Cont. Education Certificate…" at bounding box center [651, 327] width 1302 height 655
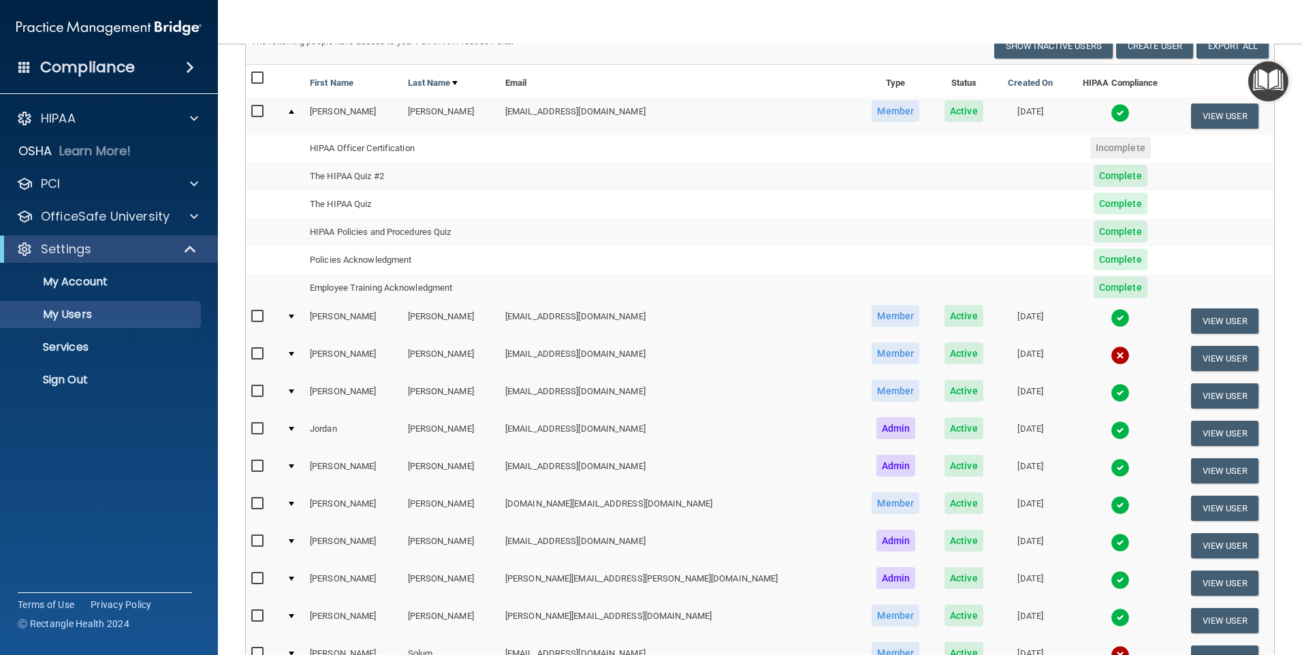
scroll to position [0, 0]
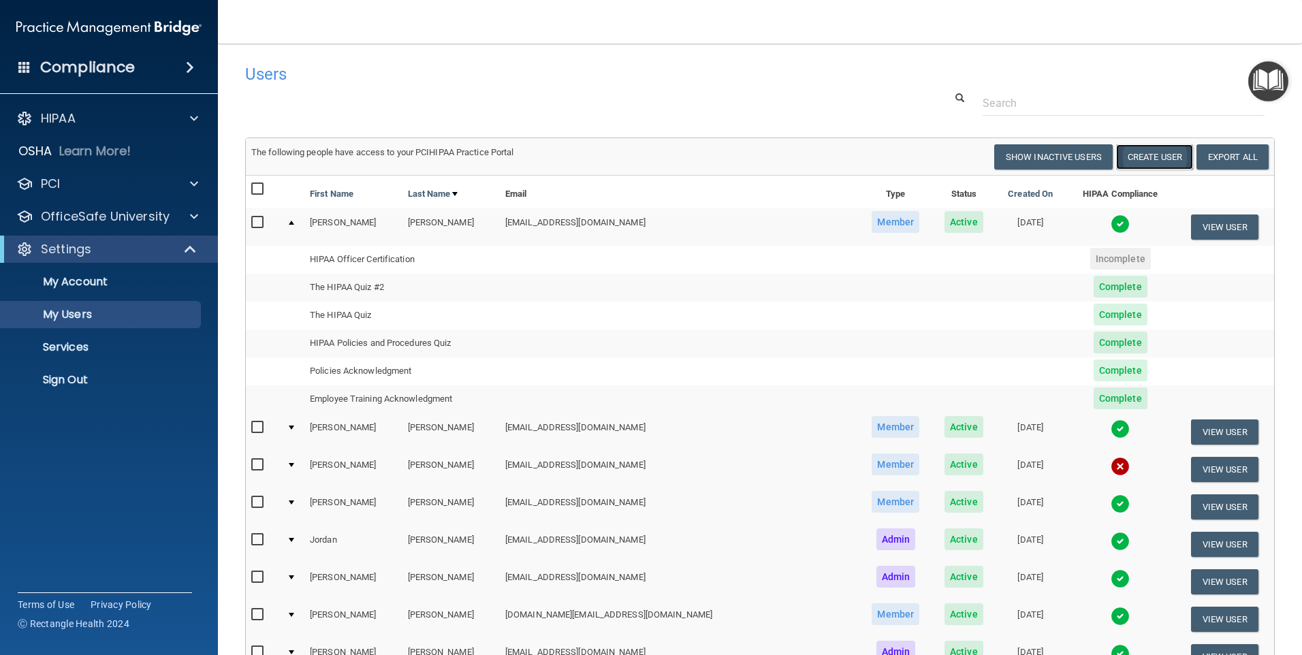
click at [1139, 160] on button "Create User" at bounding box center [1154, 156] width 77 height 25
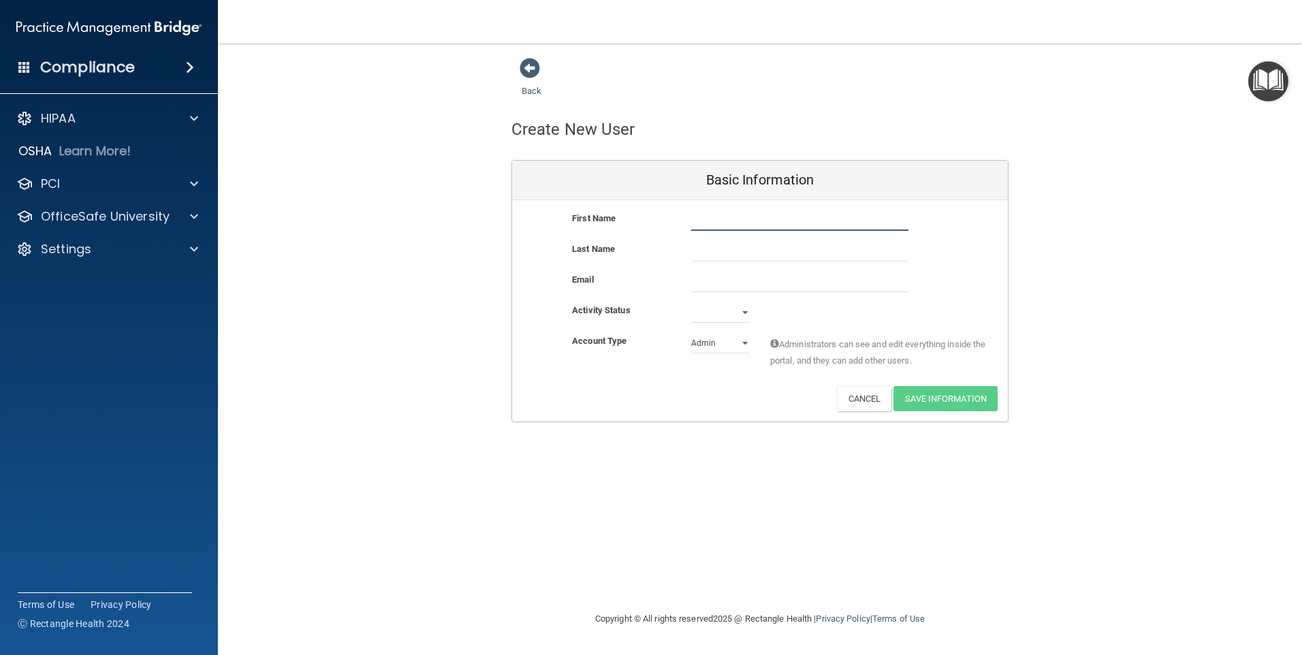
click at [727, 225] on input "text" at bounding box center [799, 220] width 217 height 20
type input "r"
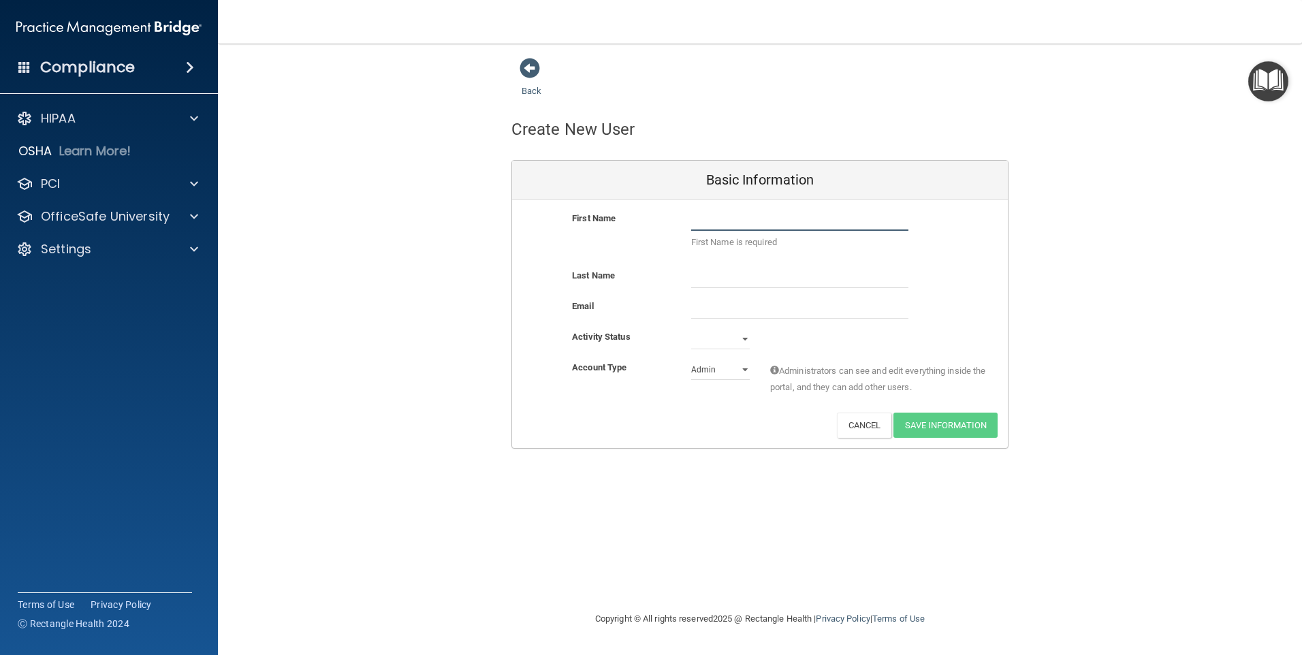
type input "r"
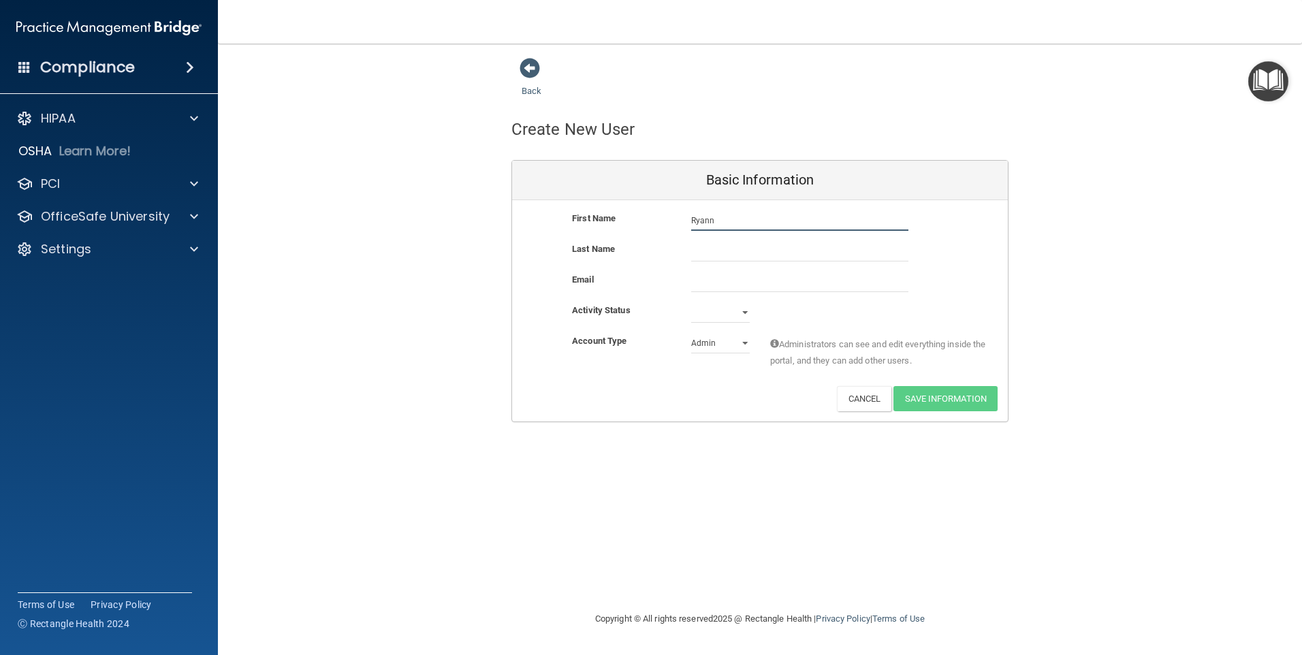
type input "Ryann"
type input "[US_STATE]"
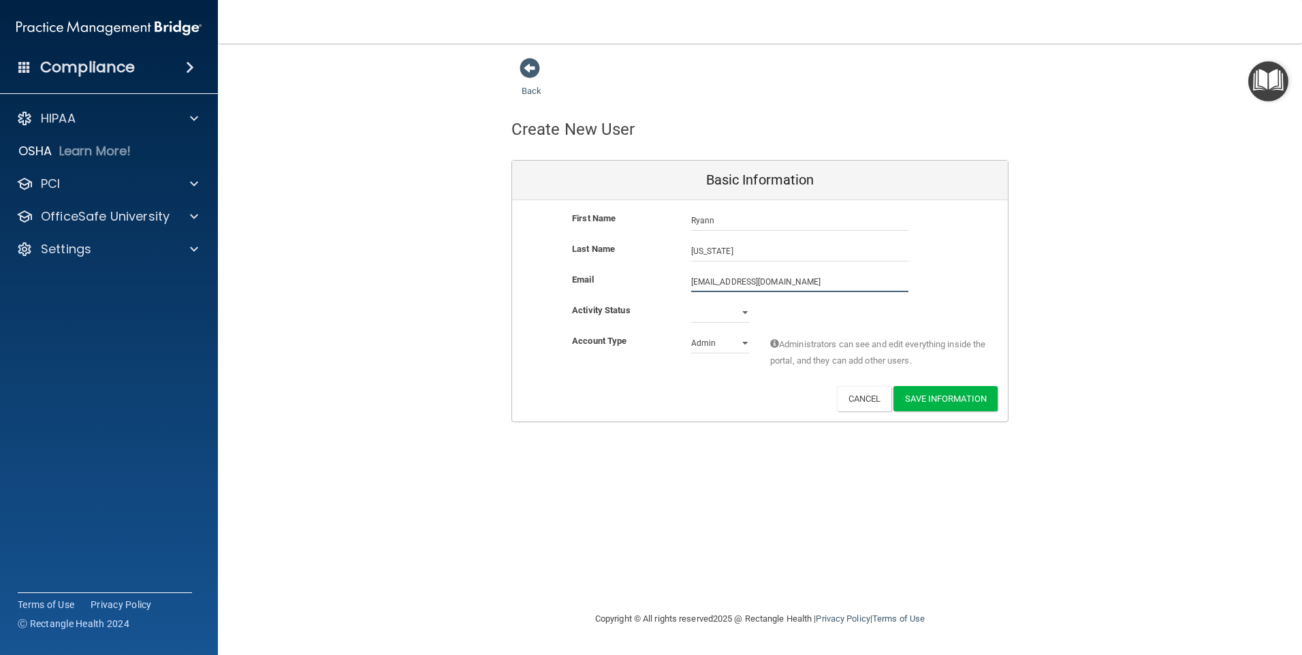
type input "[EMAIL_ADDRESS][DOMAIN_NAME]"
click at [736, 310] on select "Active Inactive" at bounding box center [720, 315] width 59 height 20
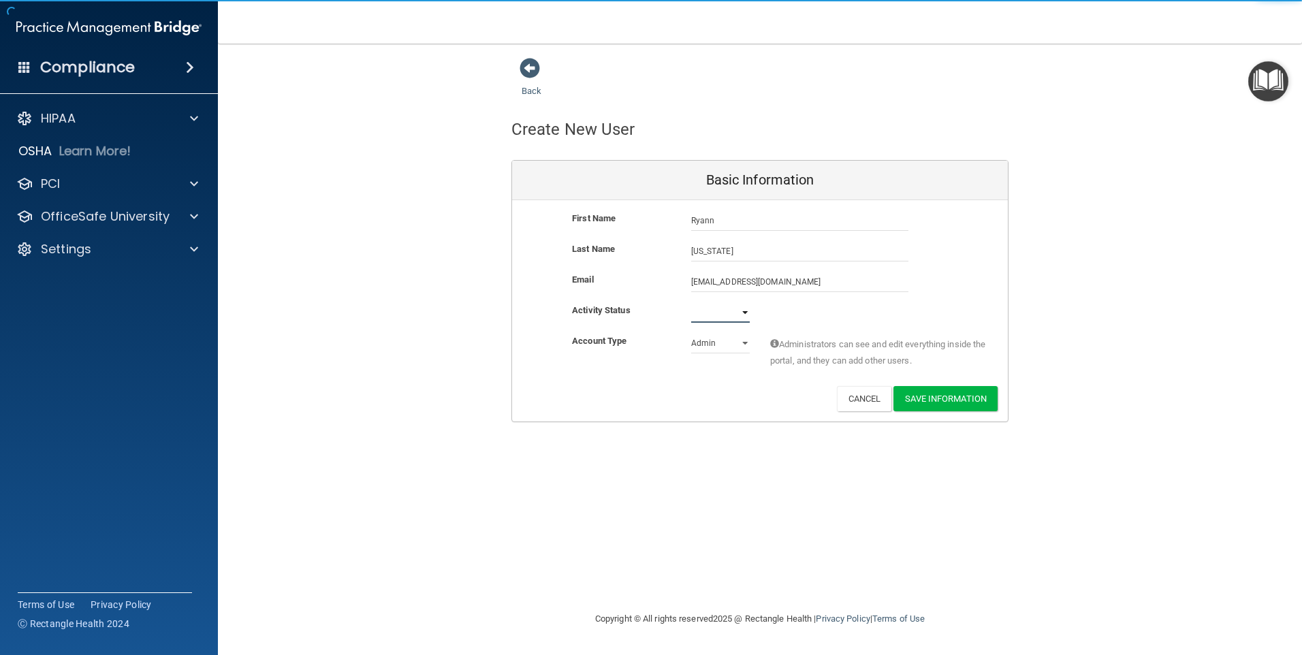
select select "active"
click at [691, 302] on select "Active Inactive" at bounding box center [720, 312] width 59 height 20
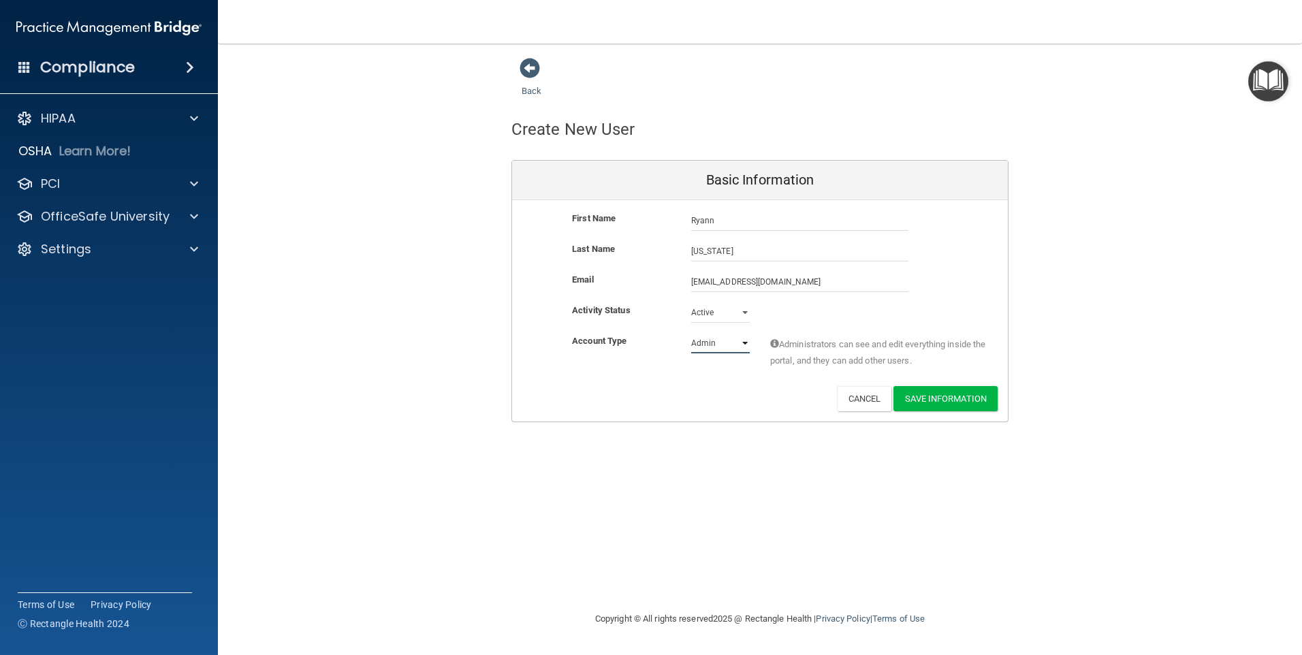
click at [721, 349] on select "Admin Member" at bounding box center [720, 343] width 59 height 20
select select "practice_member"
click at [691, 333] on select "Admin Member" at bounding box center [720, 343] width 59 height 20
click at [937, 403] on button "Save Information" at bounding box center [945, 398] width 104 height 25
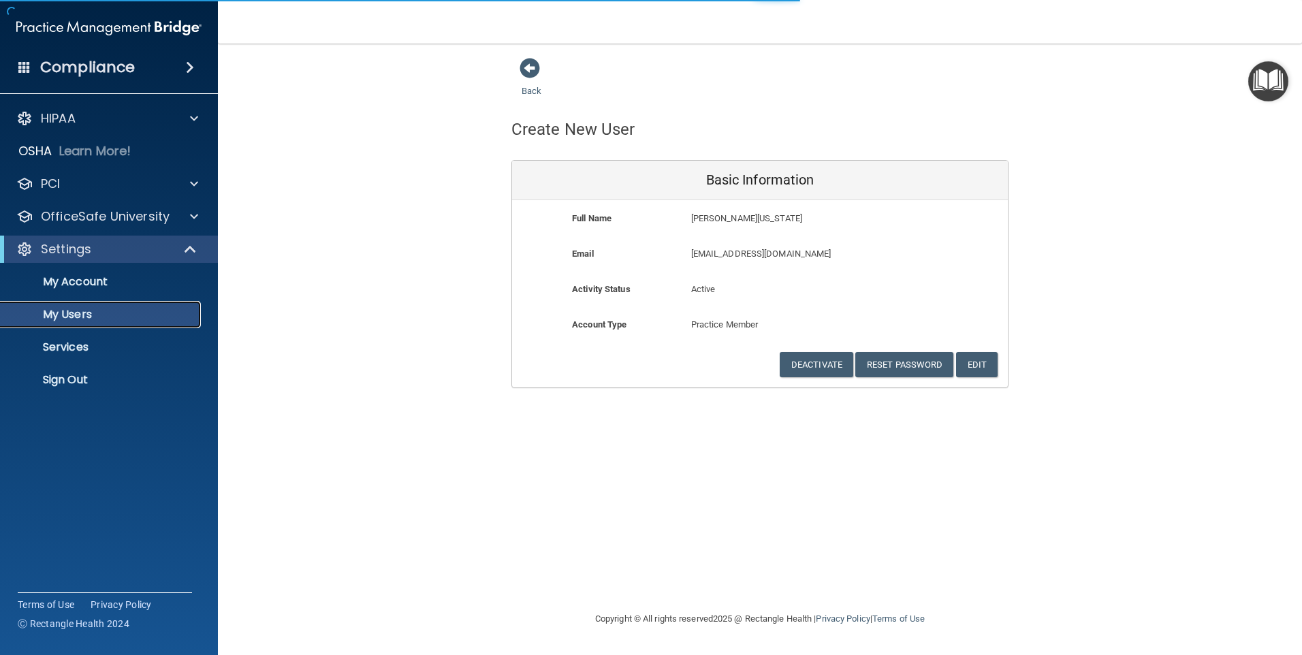
select select "20"
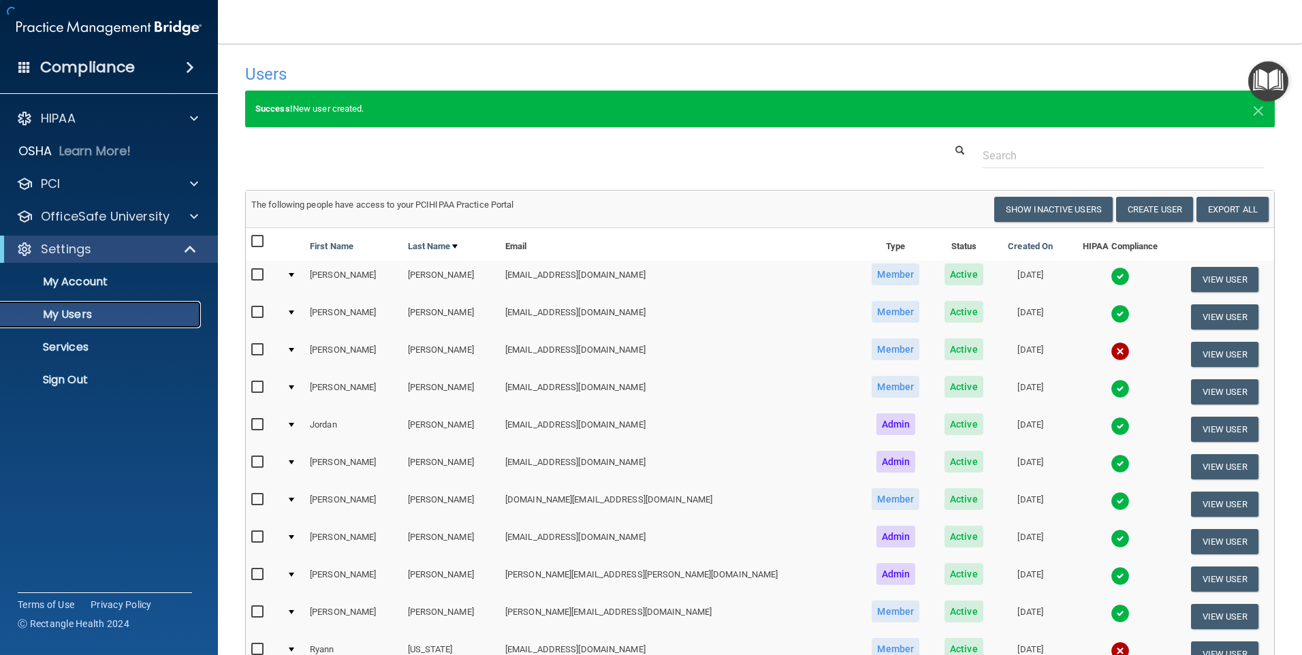
click at [87, 319] on p "My Users" at bounding box center [102, 315] width 186 height 14
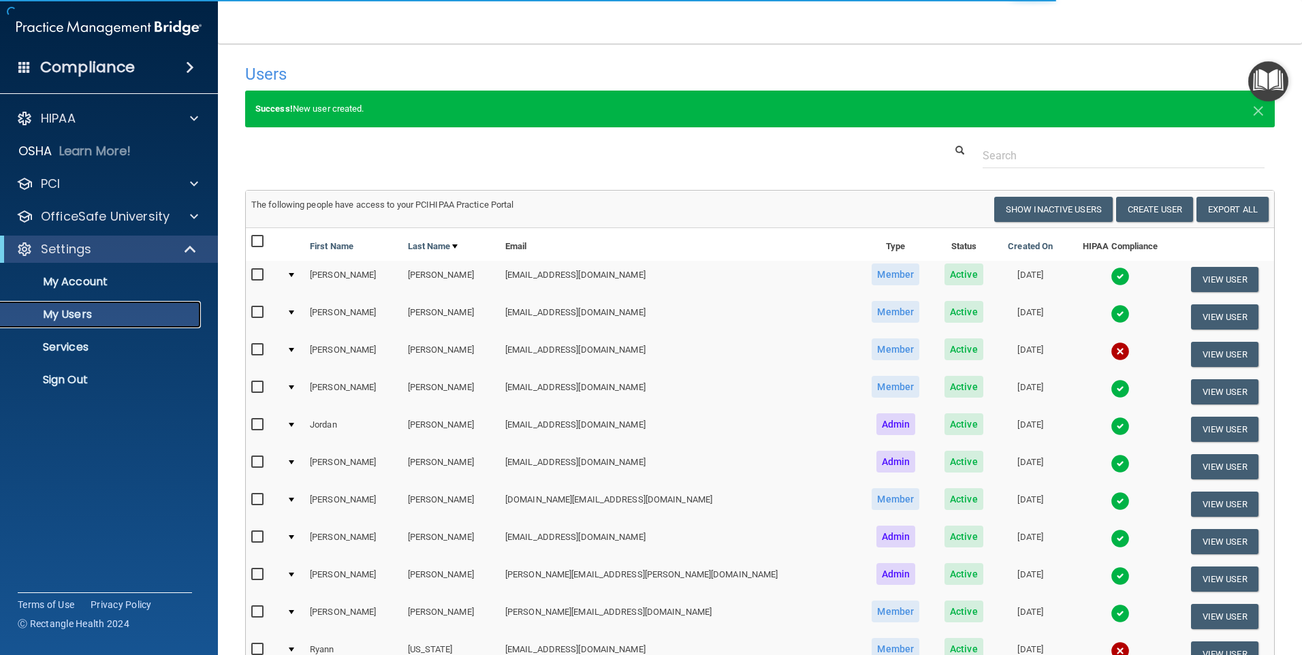
select select "20"
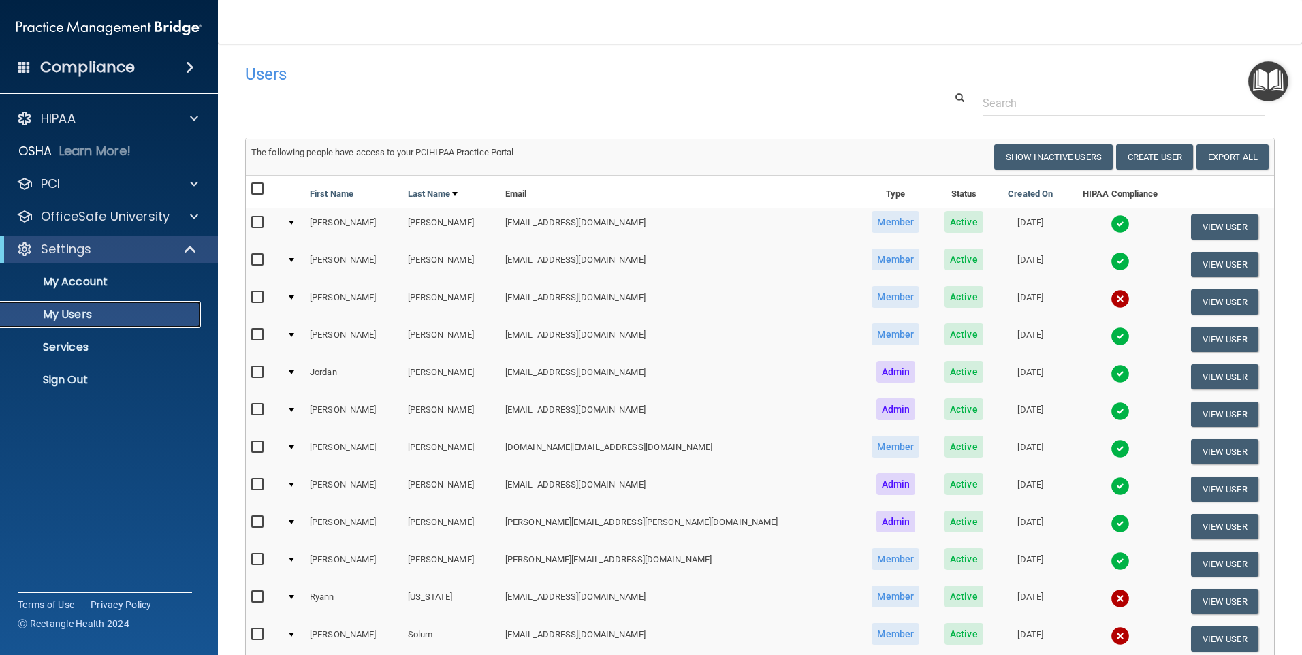
scroll to position [68, 0]
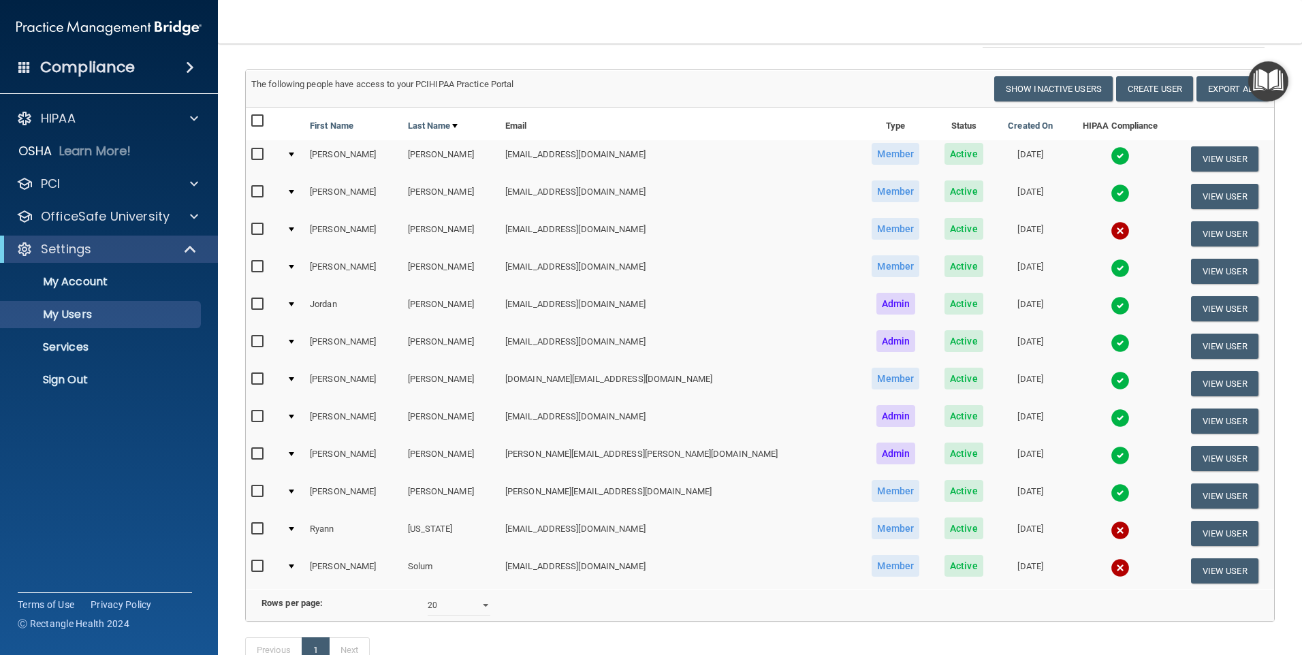
click at [260, 530] on input "checkbox" at bounding box center [259, 528] width 16 height 11
checkbox input "true"
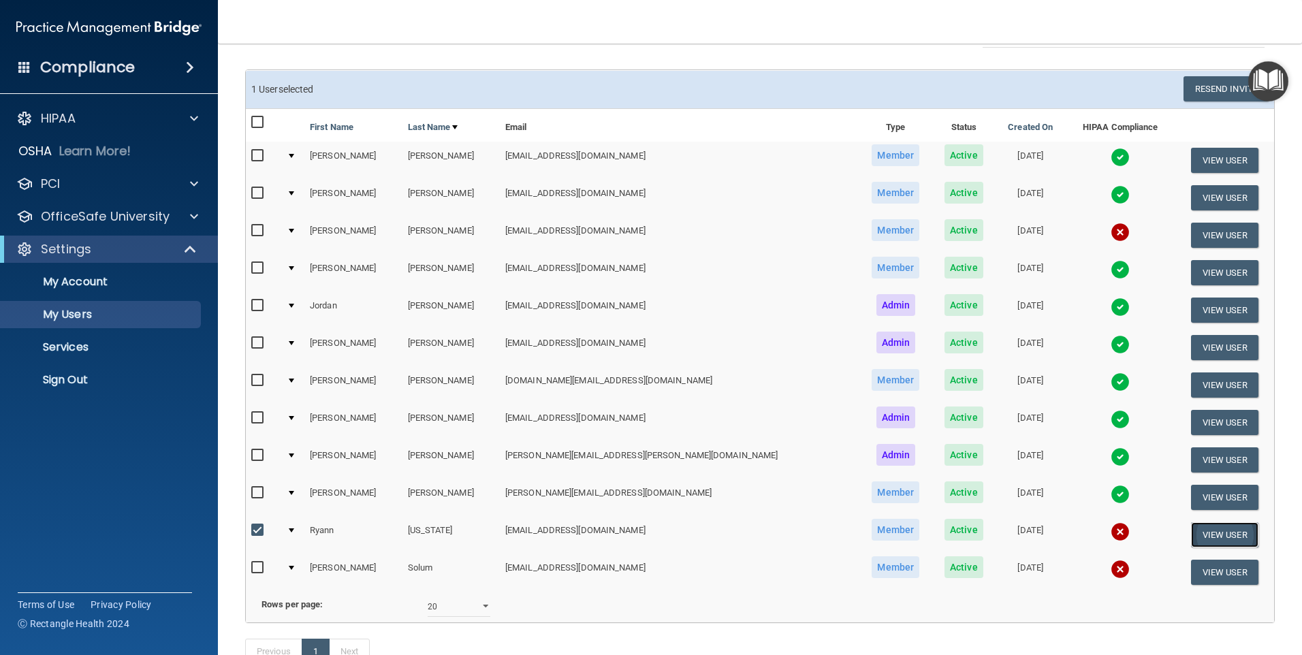
click at [1204, 534] on button "View User" at bounding box center [1224, 534] width 67 height 25
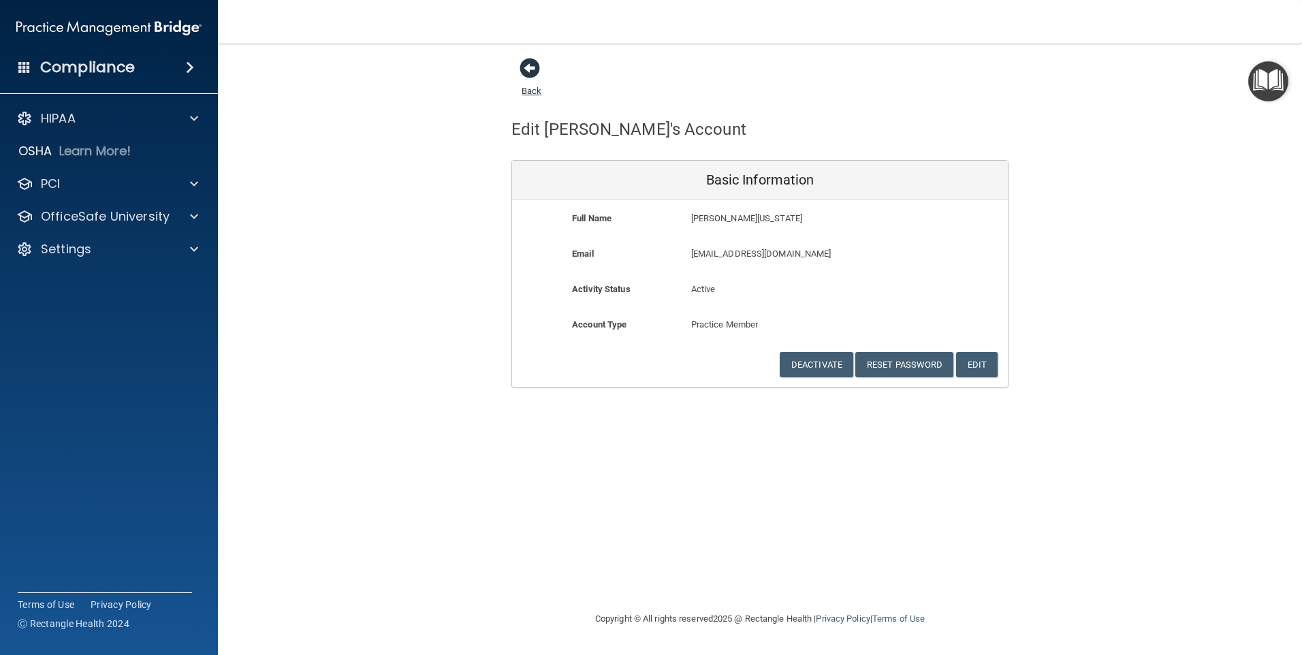
click at [532, 73] on span at bounding box center [529, 68] width 20 height 20
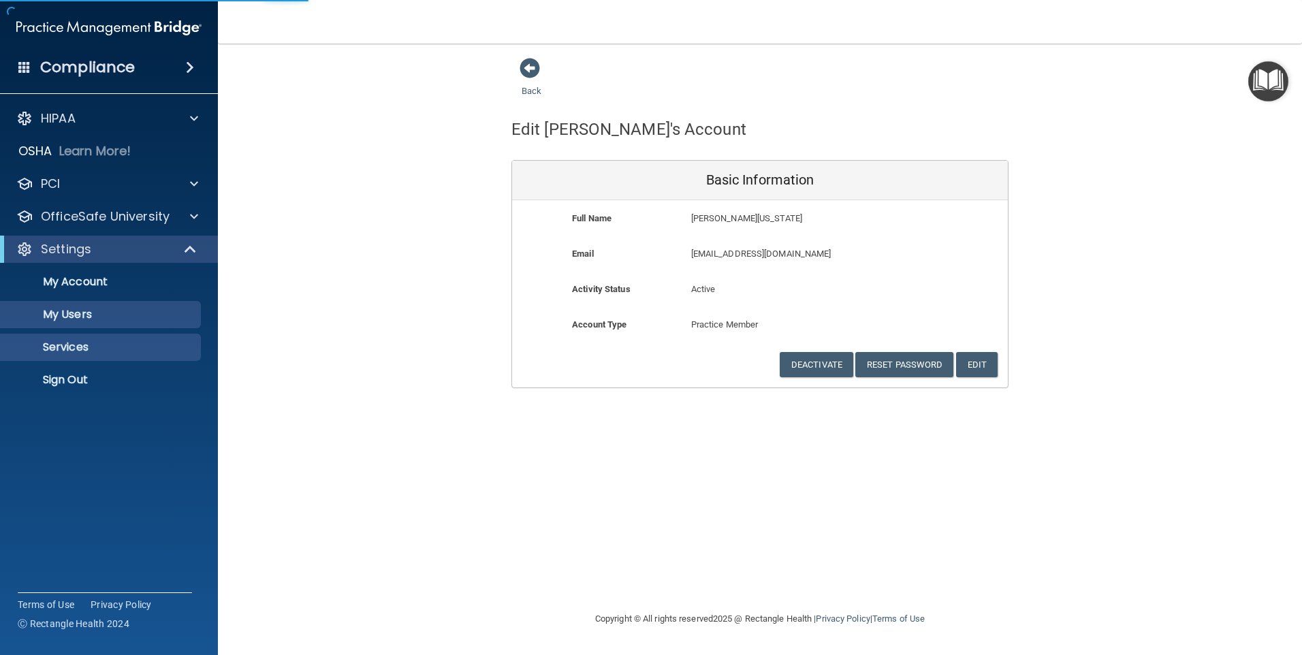
select select "20"
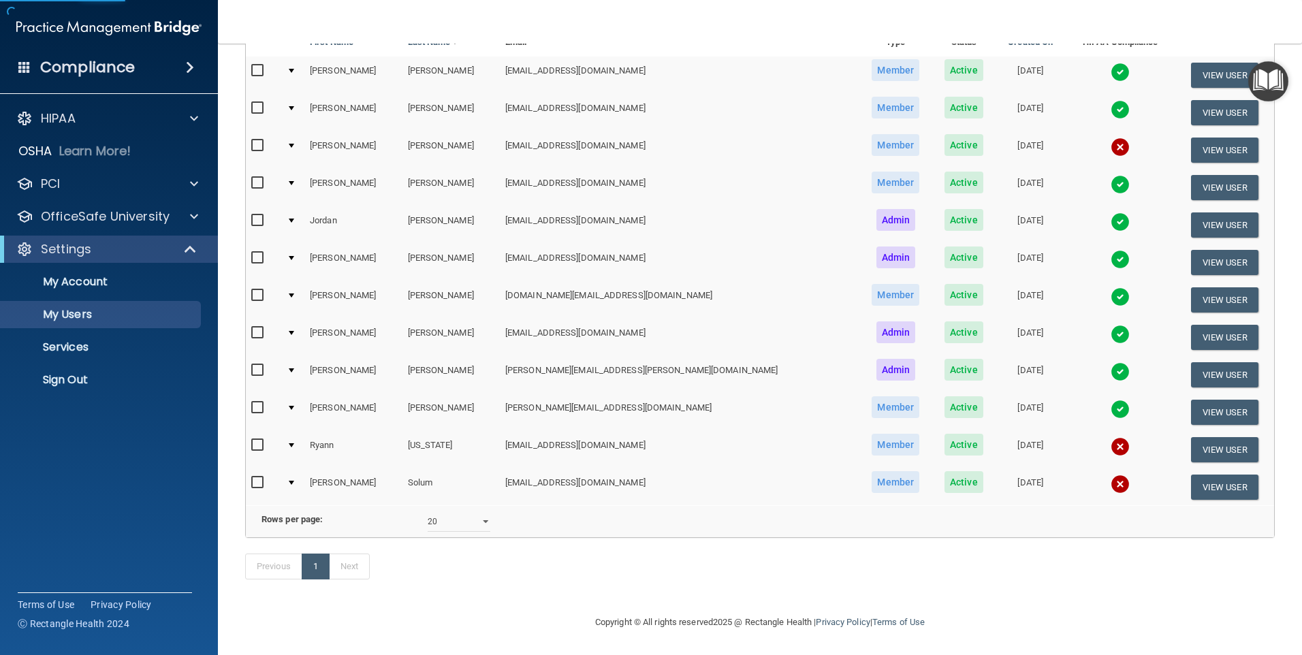
scroll to position [172, 0]
click at [1110, 437] on img at bounding box center [1119, 446] width 19 height 19
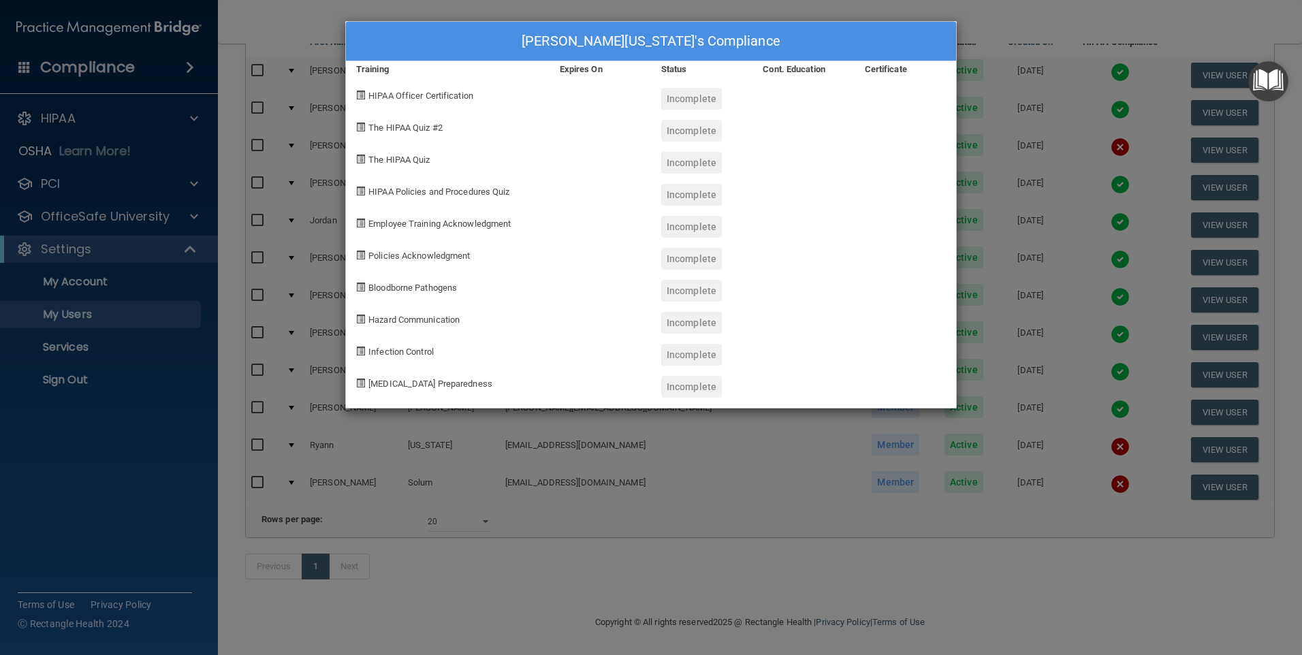
click at [1104, 53] on div "[PERSON_NAME][US_STATE]'s Compliance Training Expires On Status Cont. Education…" at bounding box center [651, 327] width 1302 height 655
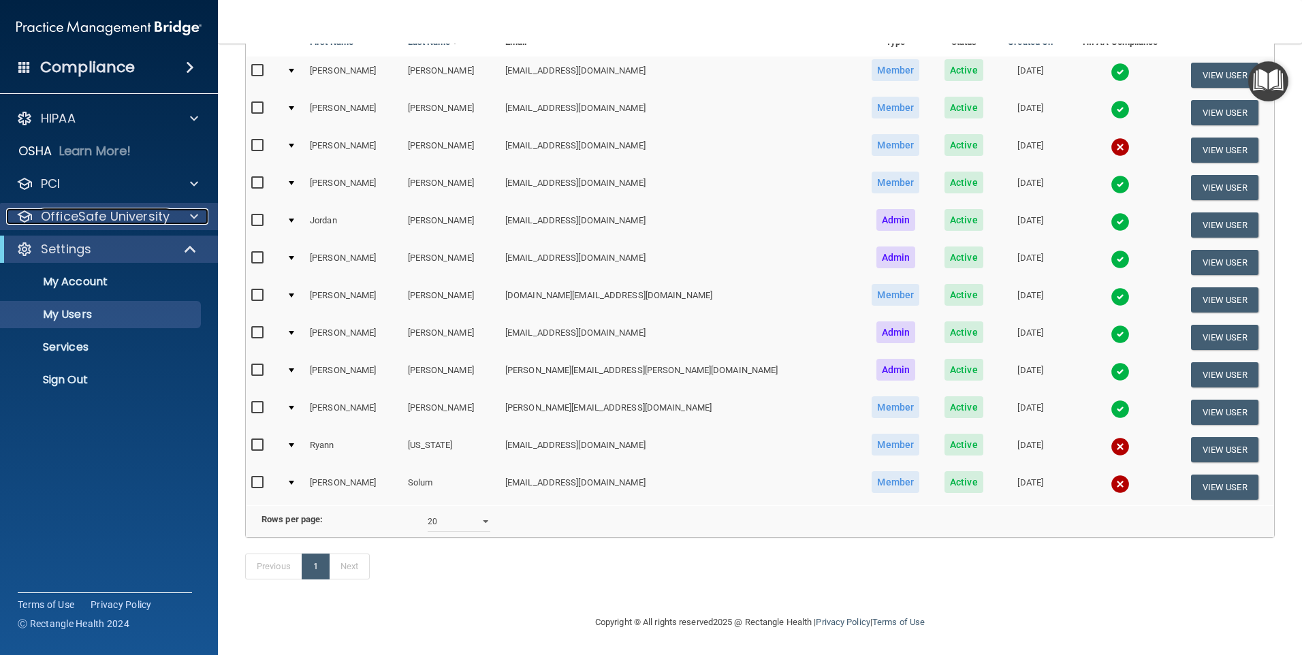
click at [124, 213] on p "OfficeSafe University" at bounding box center [105, 216] width 129 height 16
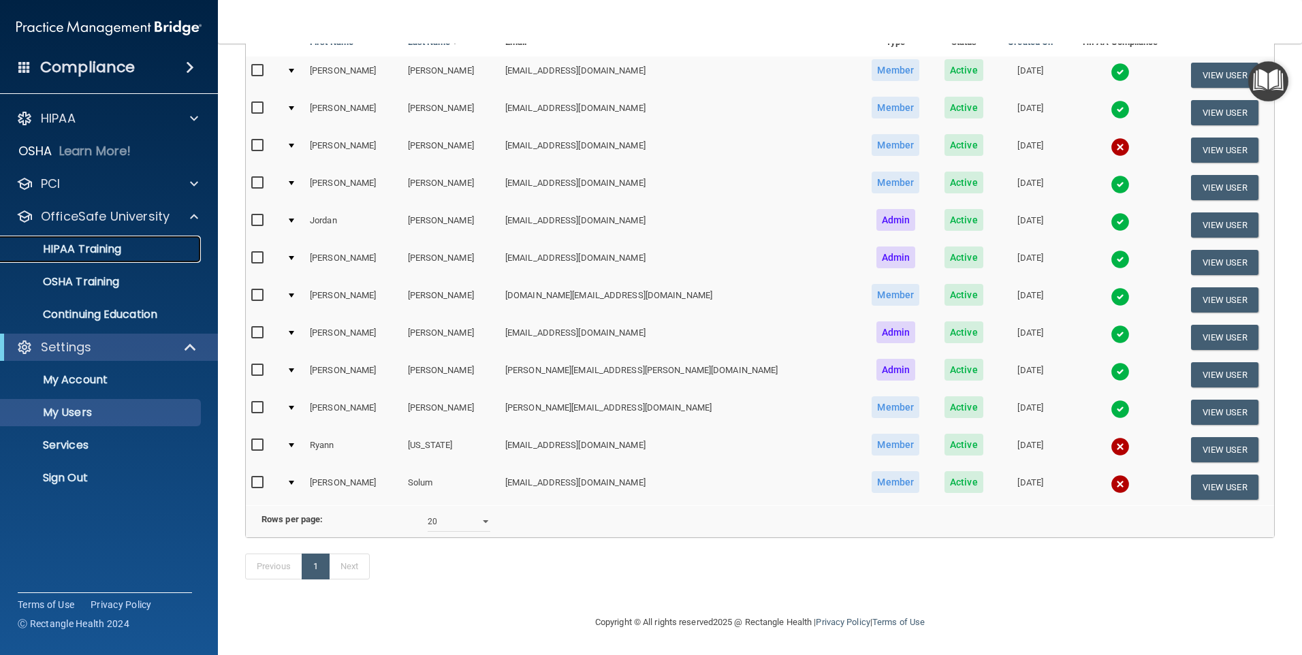
click at [113, 253] on p "HIPAA Training" at bounding box center [65, 249] width 112 height 14
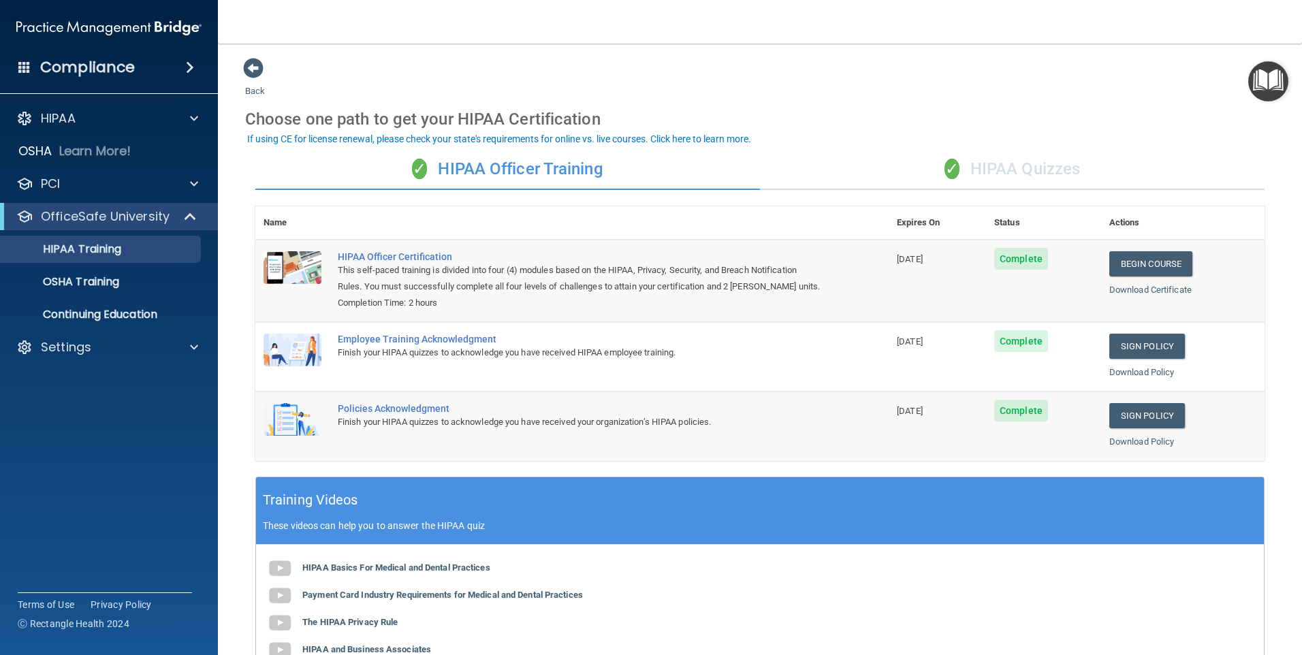
click at [999, 164] on div "✓ HIPAA Quizzes" at bounding box center [1012, 169] width 504 height 41
